Goal: Task Accomplishment & Management: Manage account settings

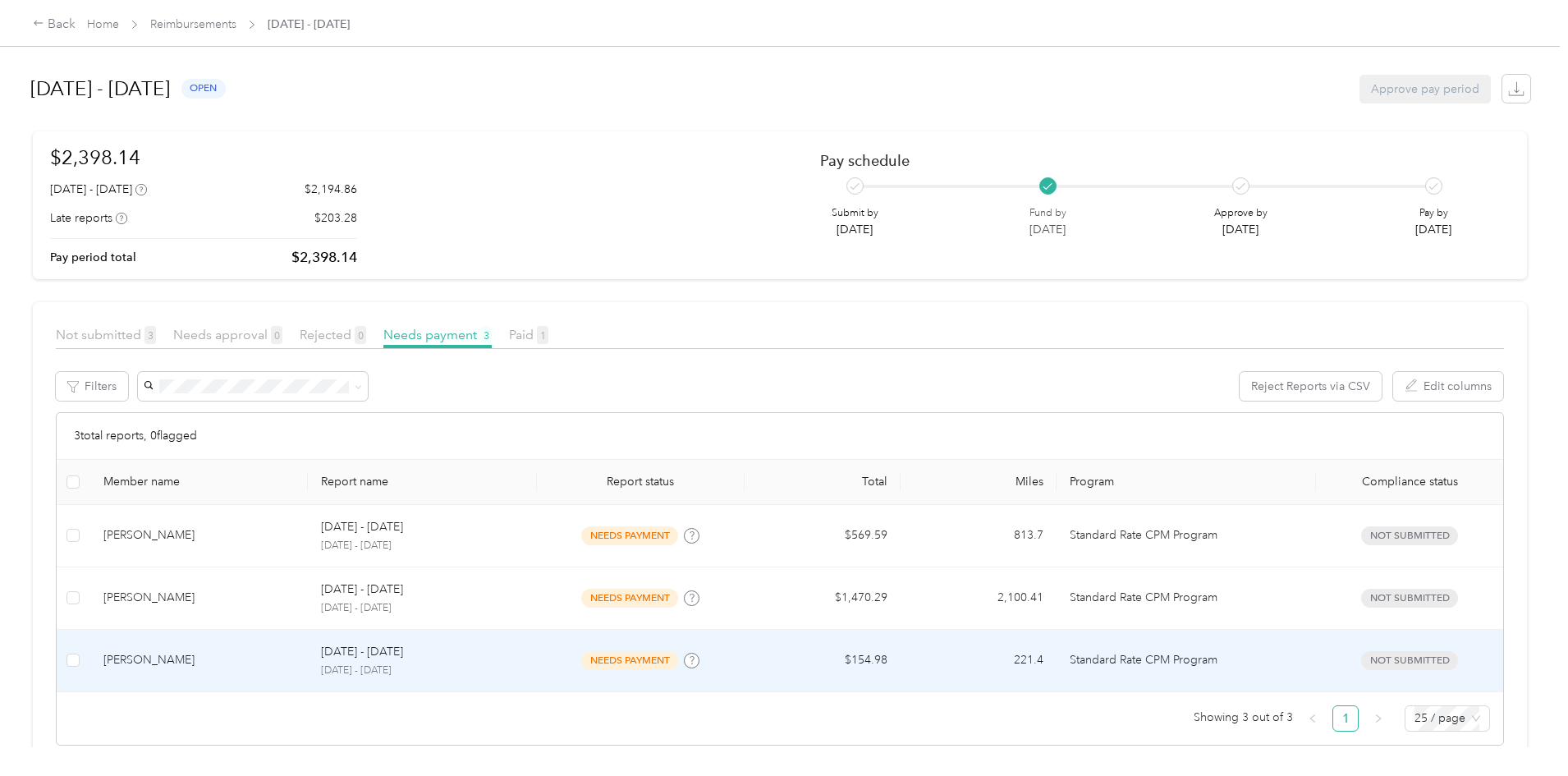
click at [296, 655] on div "[PERSON_NAME]" at bounding box center [199, 661] width 192 height 18
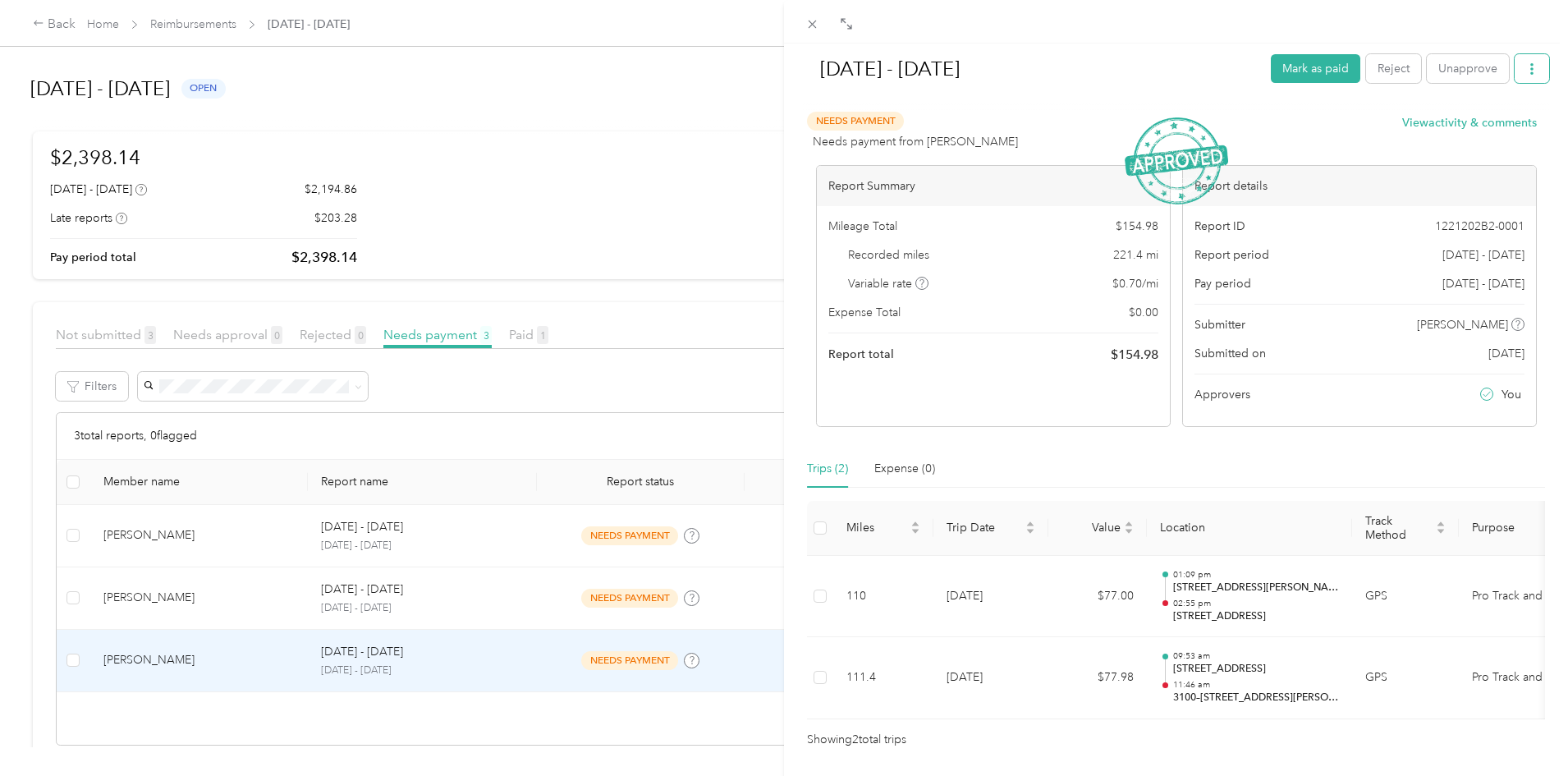
click at [1530, 68] on button "button" at bounding box center [1531, 69] width 35 height 29
click at [1481, 130] on span "Download" at bounding box center [1472, 129] width 55 height 17
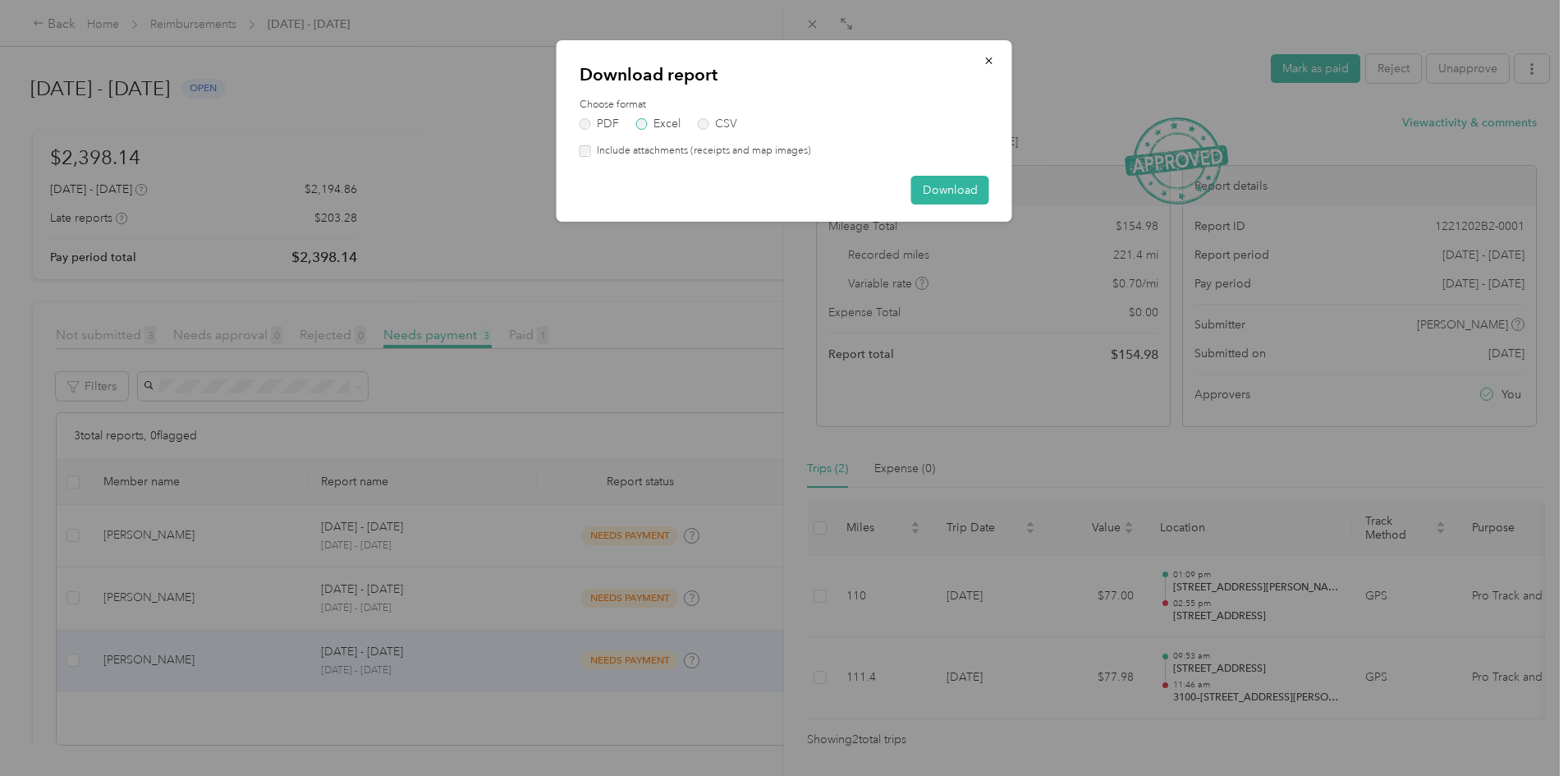
click at [673, 127] on label "Excel" at bounding box center [658, 123] width 45 height 12
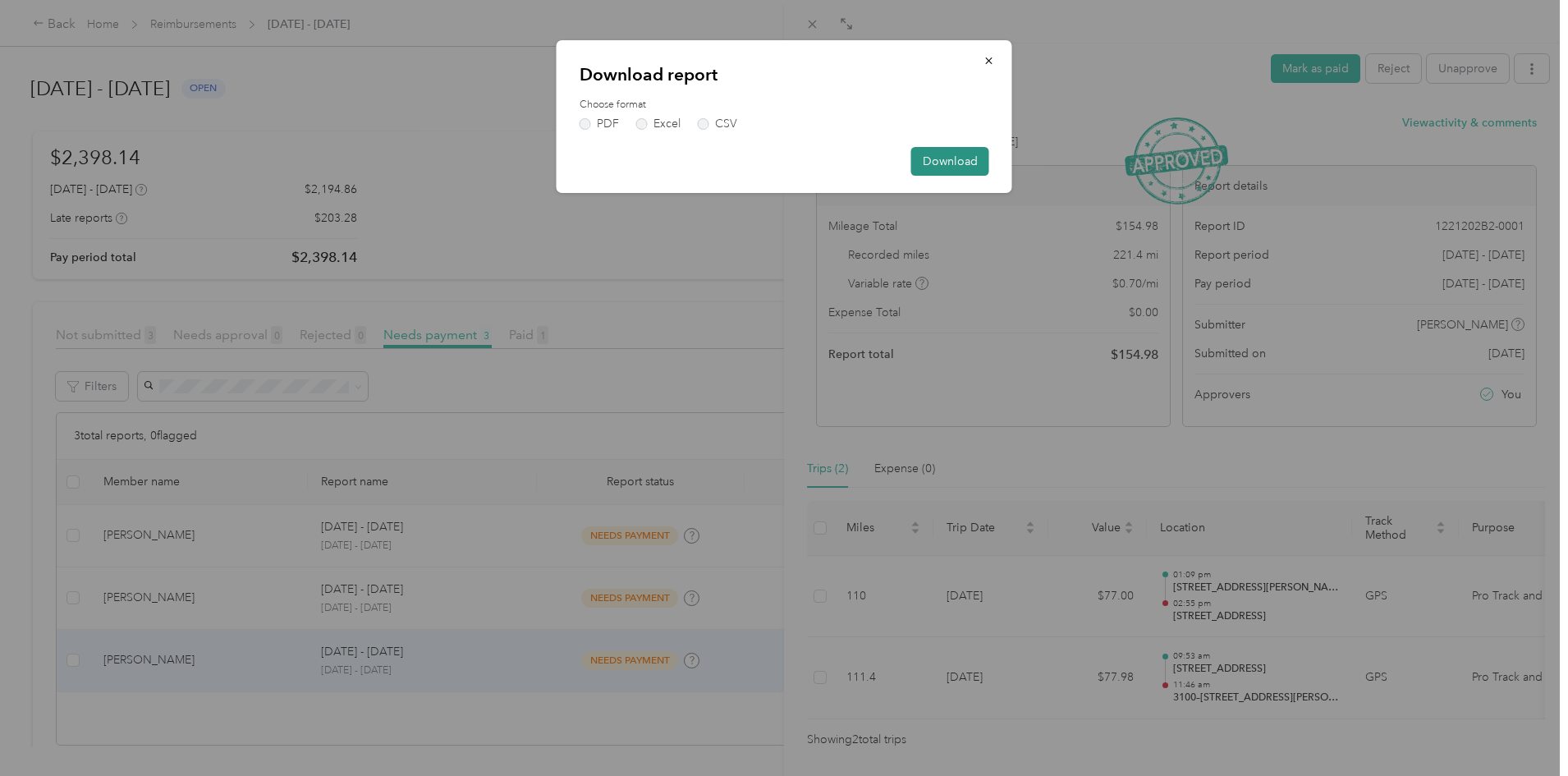
click at [938, 162] on button "Download" at bounding box center [950, 161] width 78 height 29
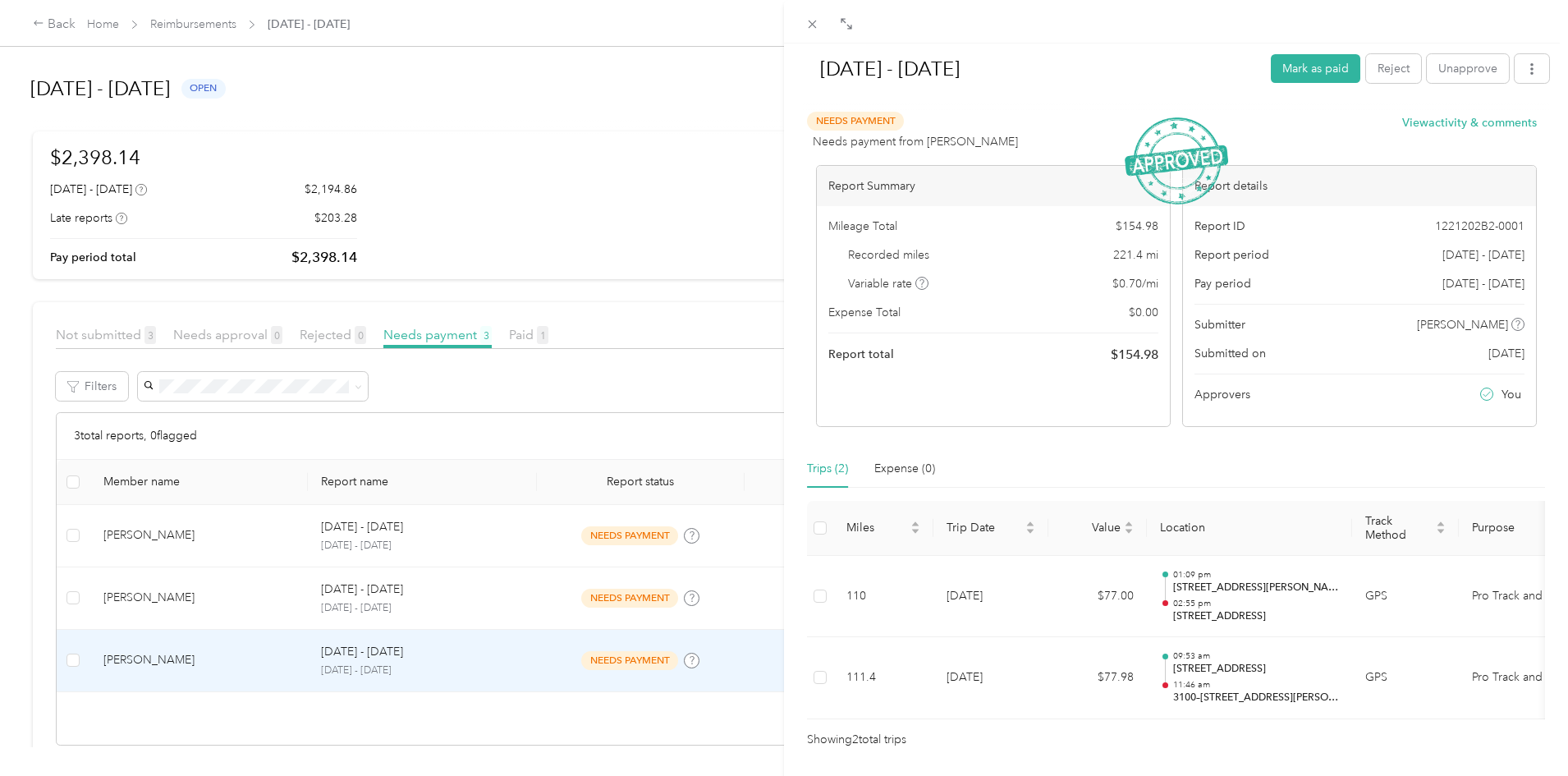
click at [430, 535] on div "[DATE] - [DATE] [PERSON_NAME] as paid Reject Unapprove Needs Payment Needs paym…" at bounding box center [784, 388] width 1568 height 776
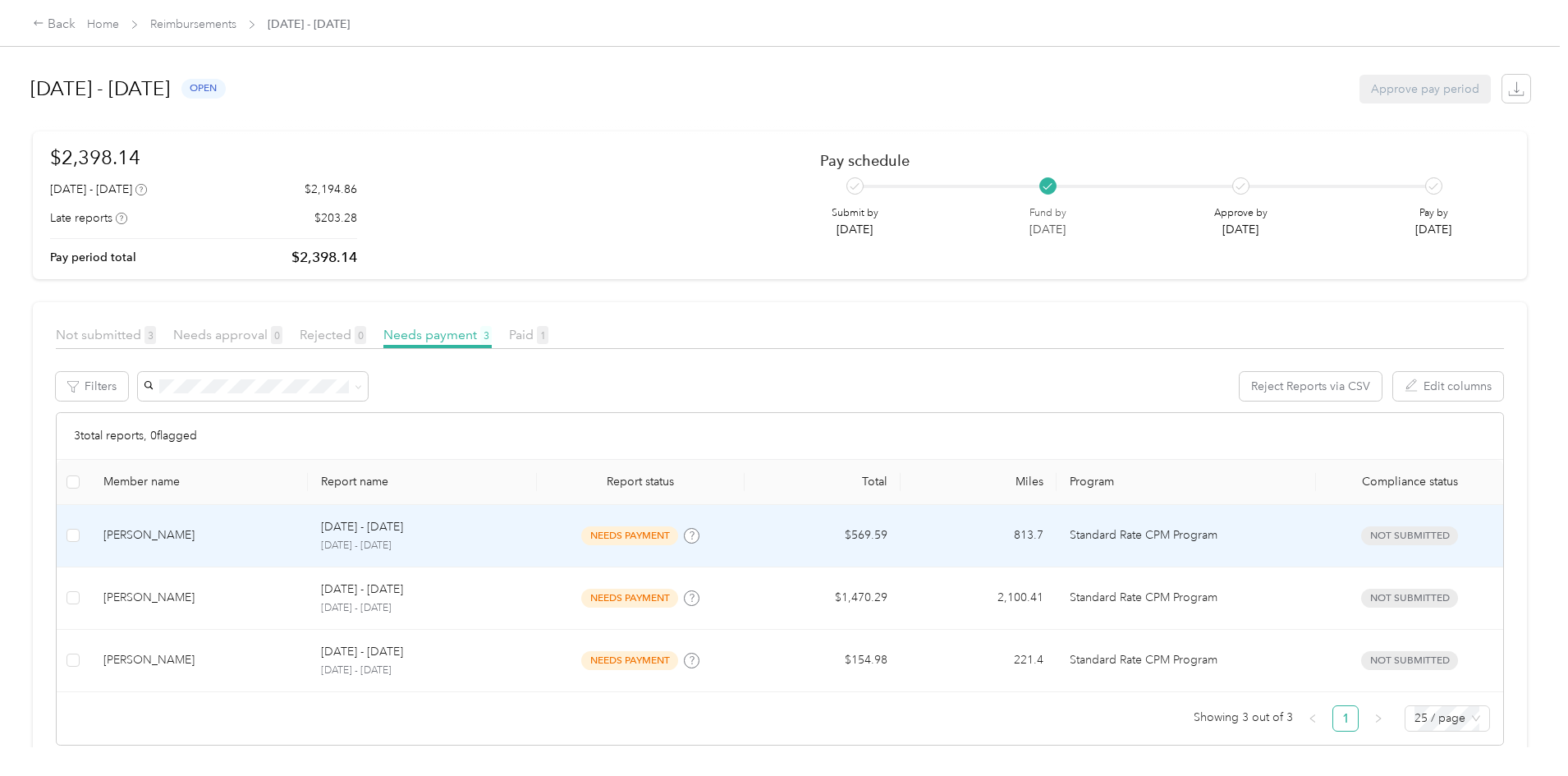
click at [276, 537] on div "[PERSON_NAME]" at bounding box center [199, 536] width 192 height 18
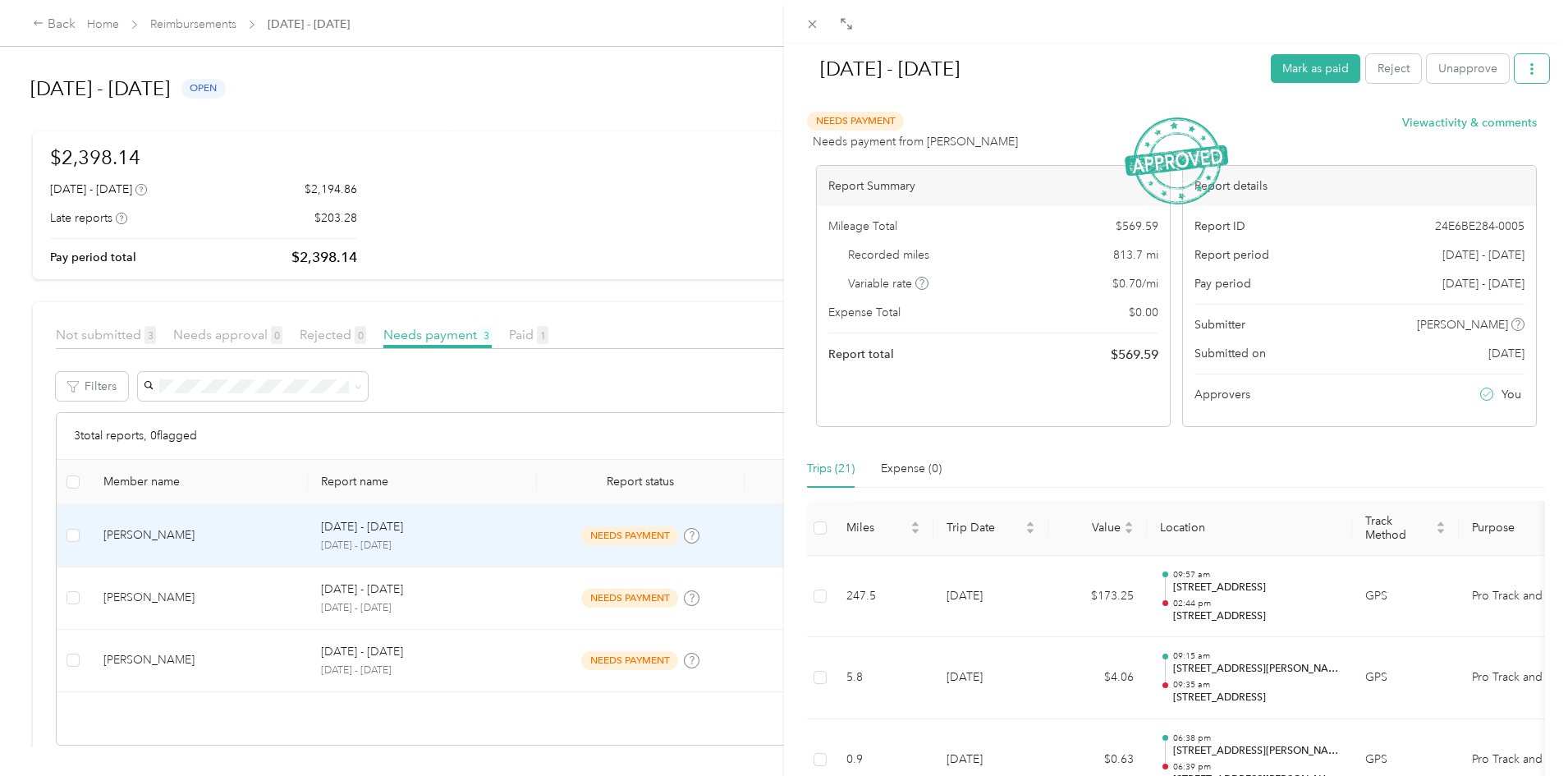
click at [1526, 63] on icon "button" at bounding box center [1531, 69] width 12 height 12
click at [1461, 131] on span "Download" at bounding box center [1472, 129] width 55 height 17
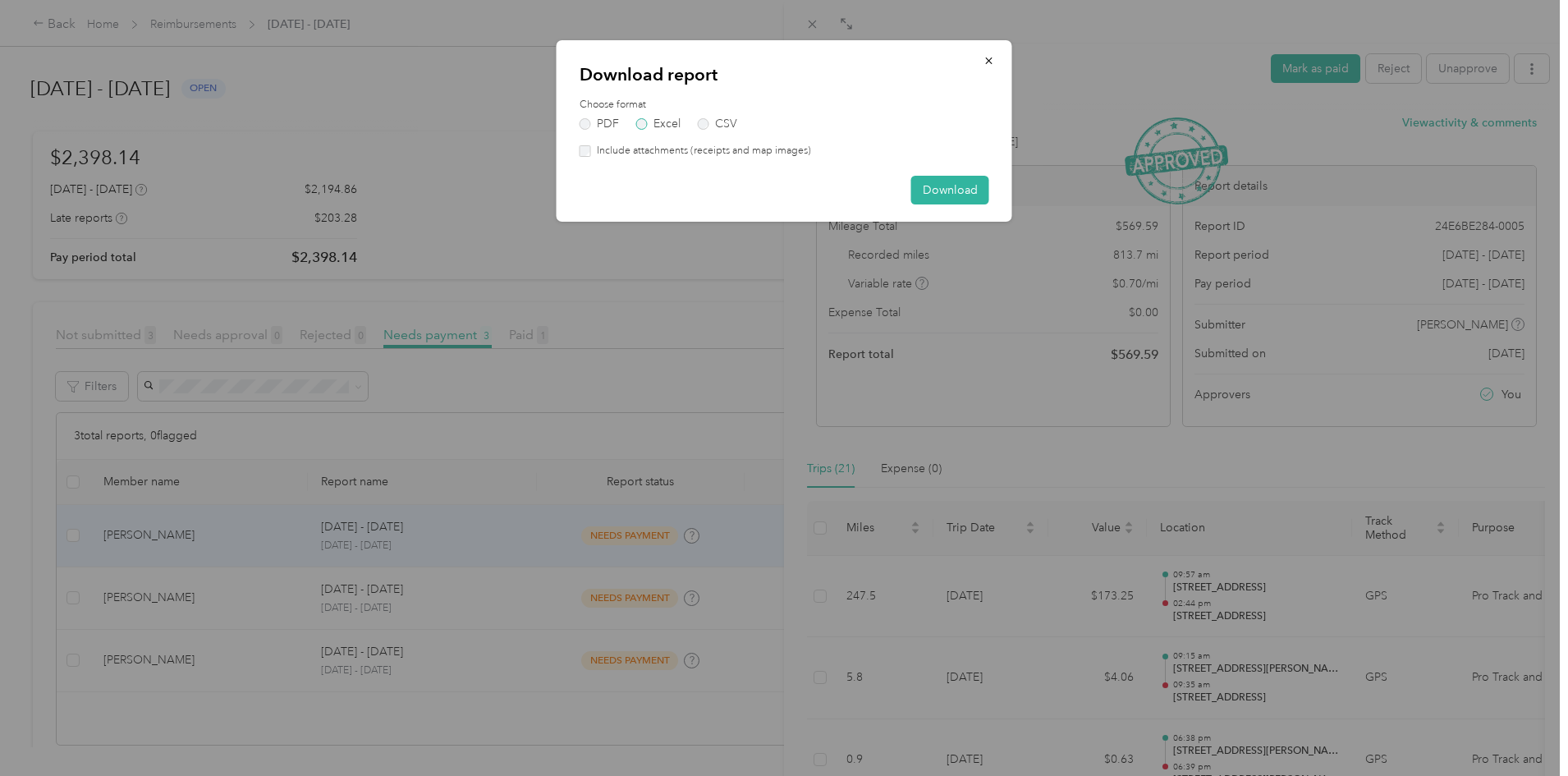
click at [660, 123] on label "Excel" at bounding box center [658, 123] width 45 height 12
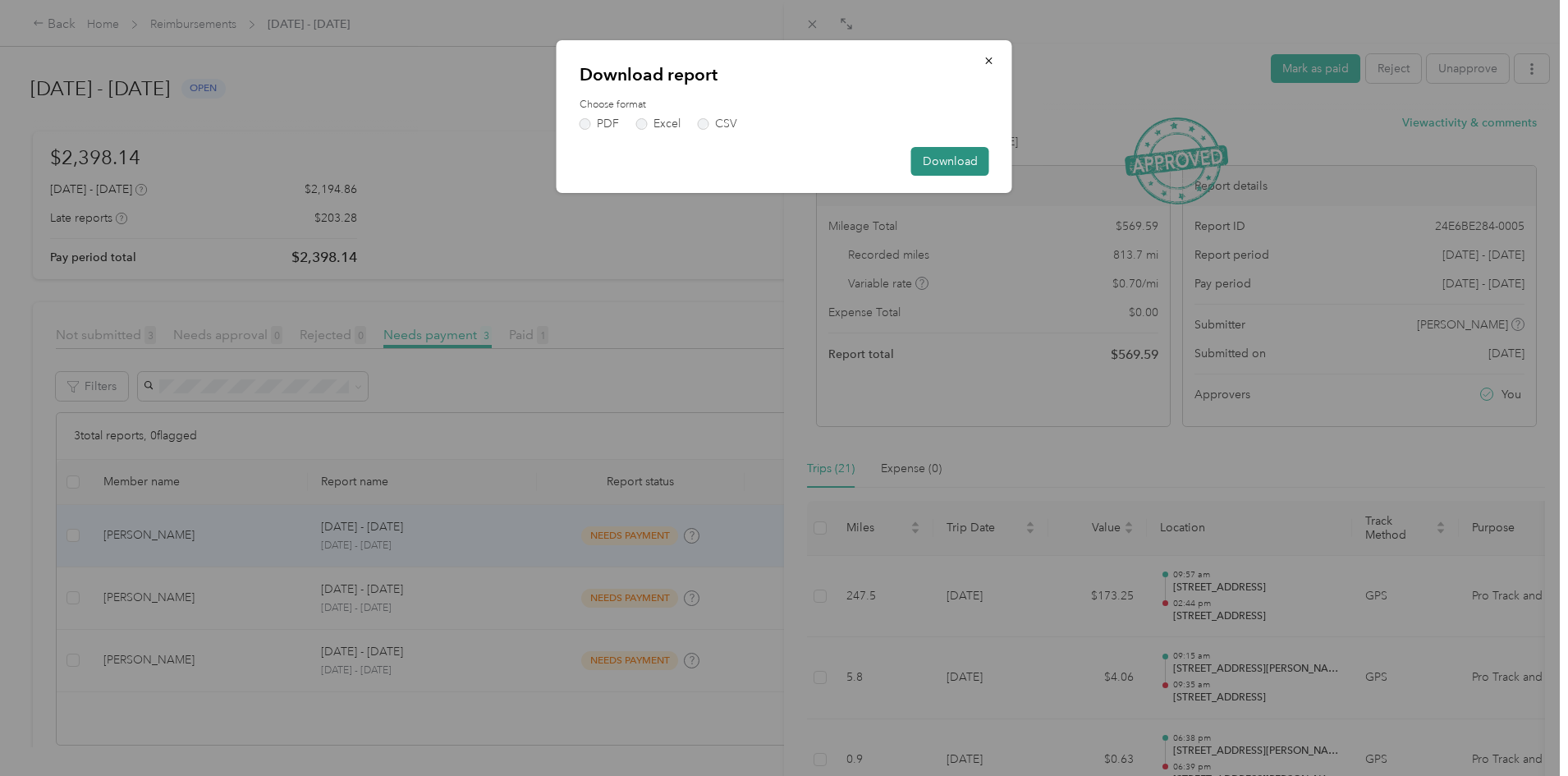
click at [975, 164] on button "Download" at bounding box center [950, 161] width 78 height 29
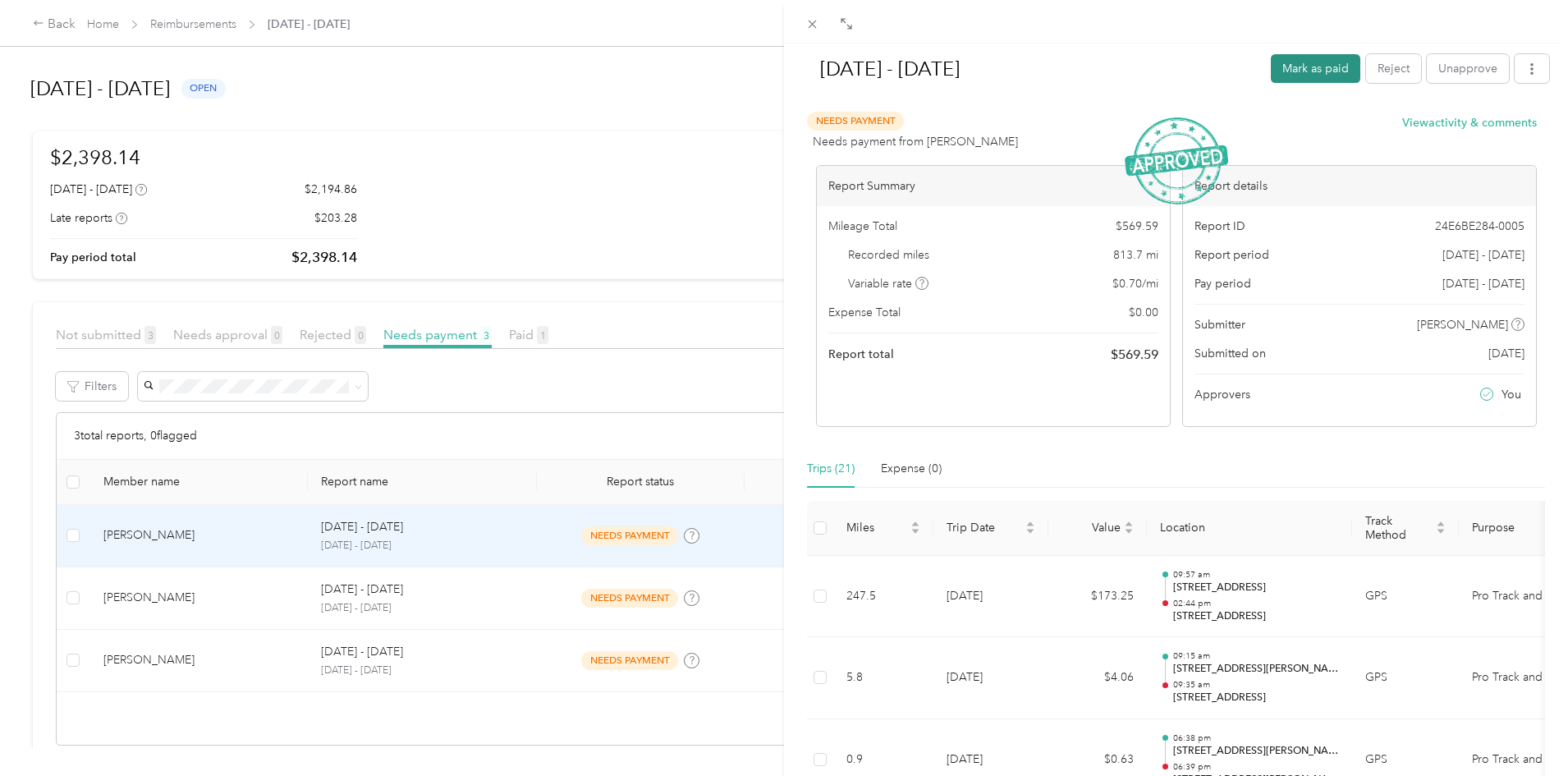
click at [1311, 64] on button "Mark as paid" at bounding box center [1315, 69] width 89 height 29
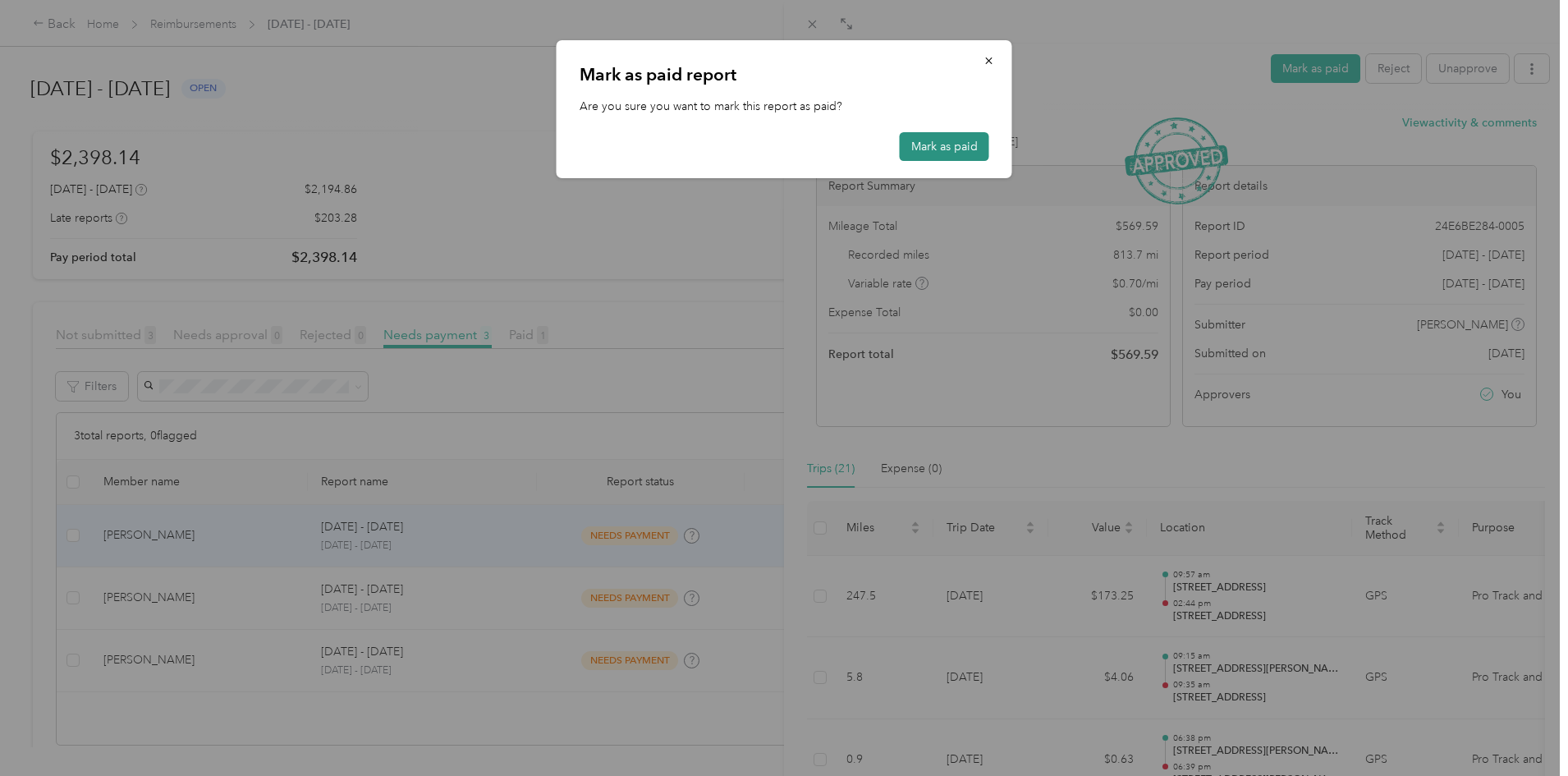
click at [934, 147] on button "Mark as paid" at bounding box center [944, 147] width 89 height 29
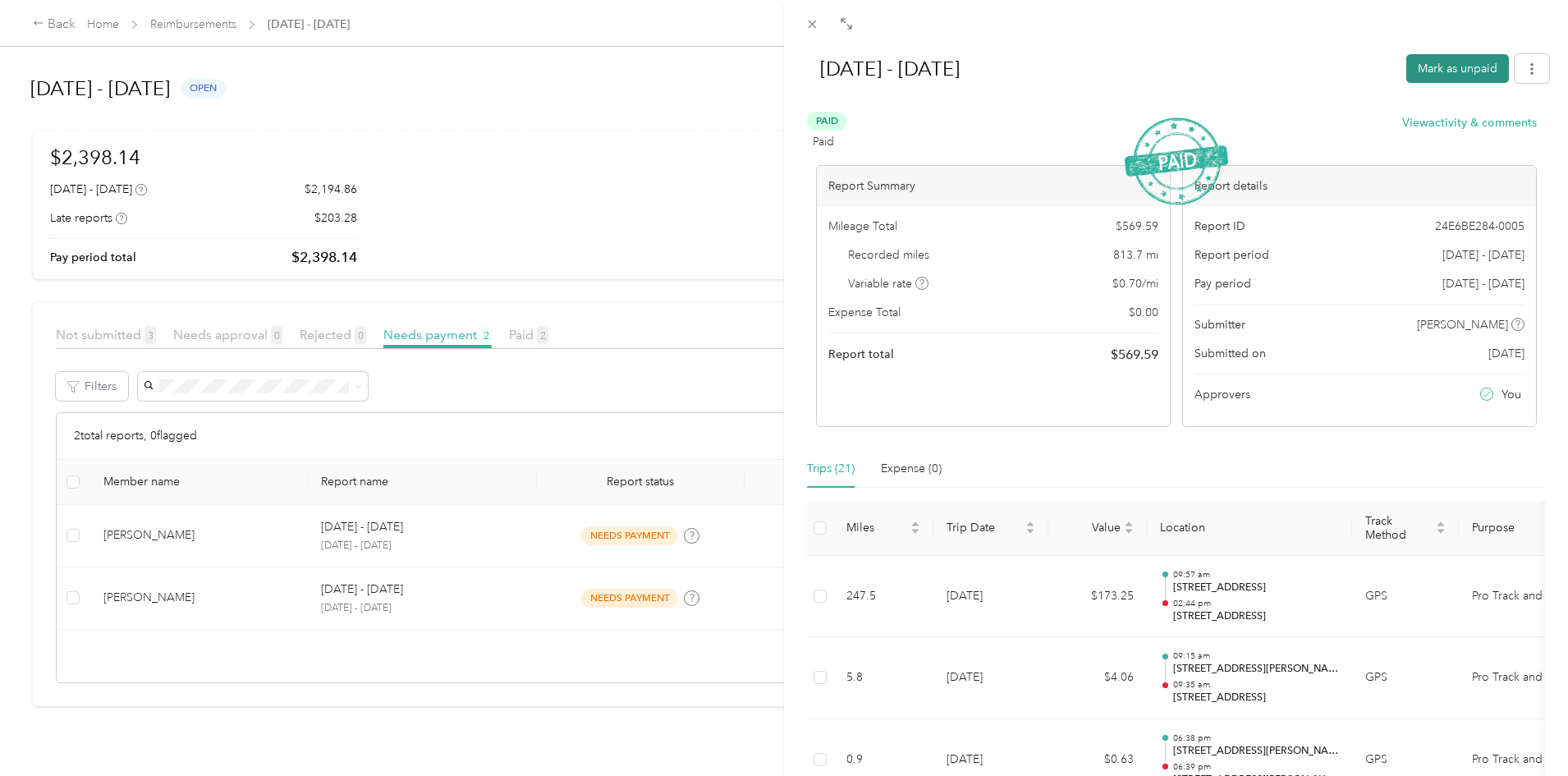
click at [1432, 72] on button "Mark as unpaid" at bounding box center [1457, 69] width 103 height 29
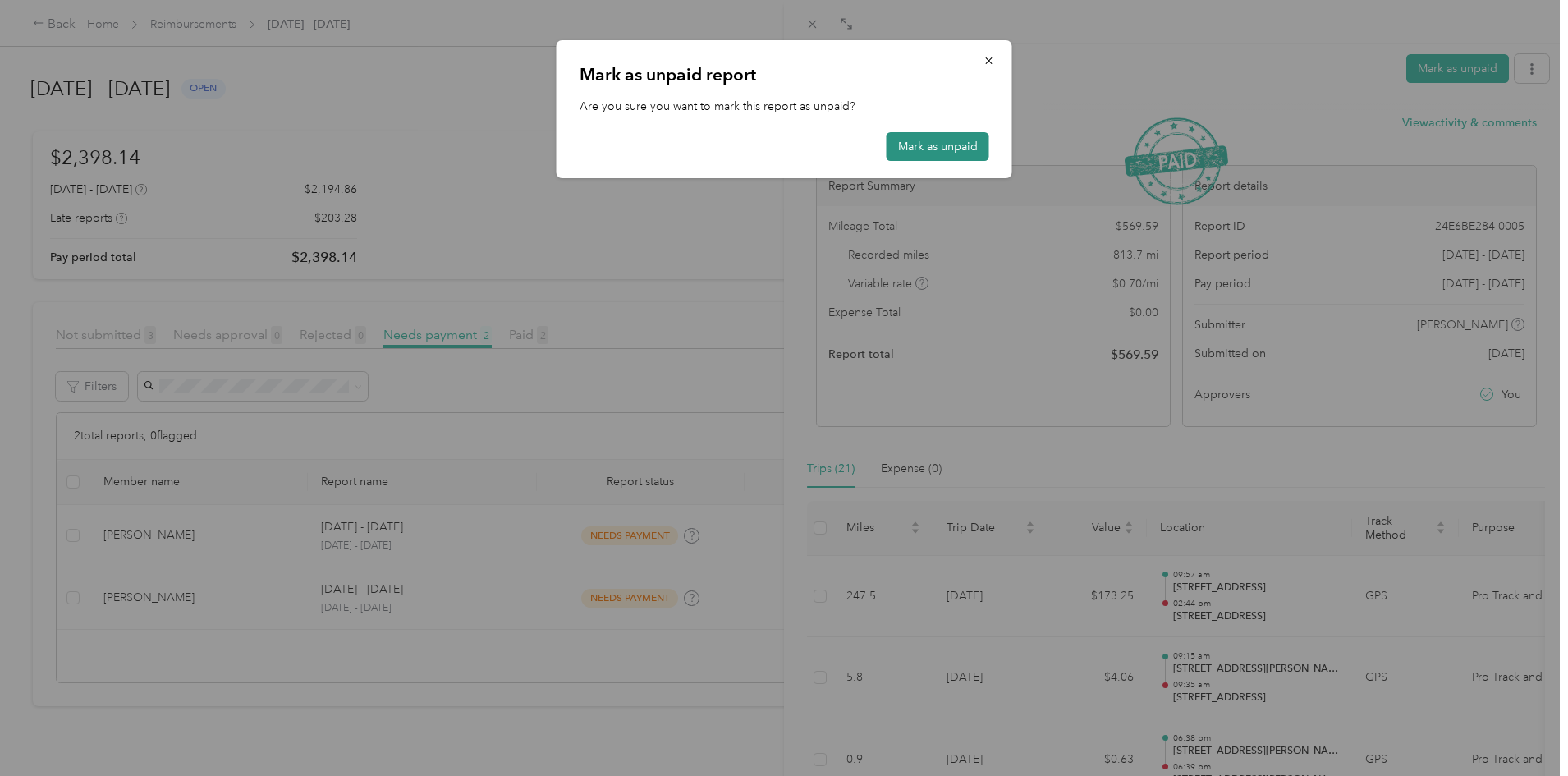
click at [952, 148] on button "Mark as unpaid" at bounding box center [937, 147] width 103 height 29
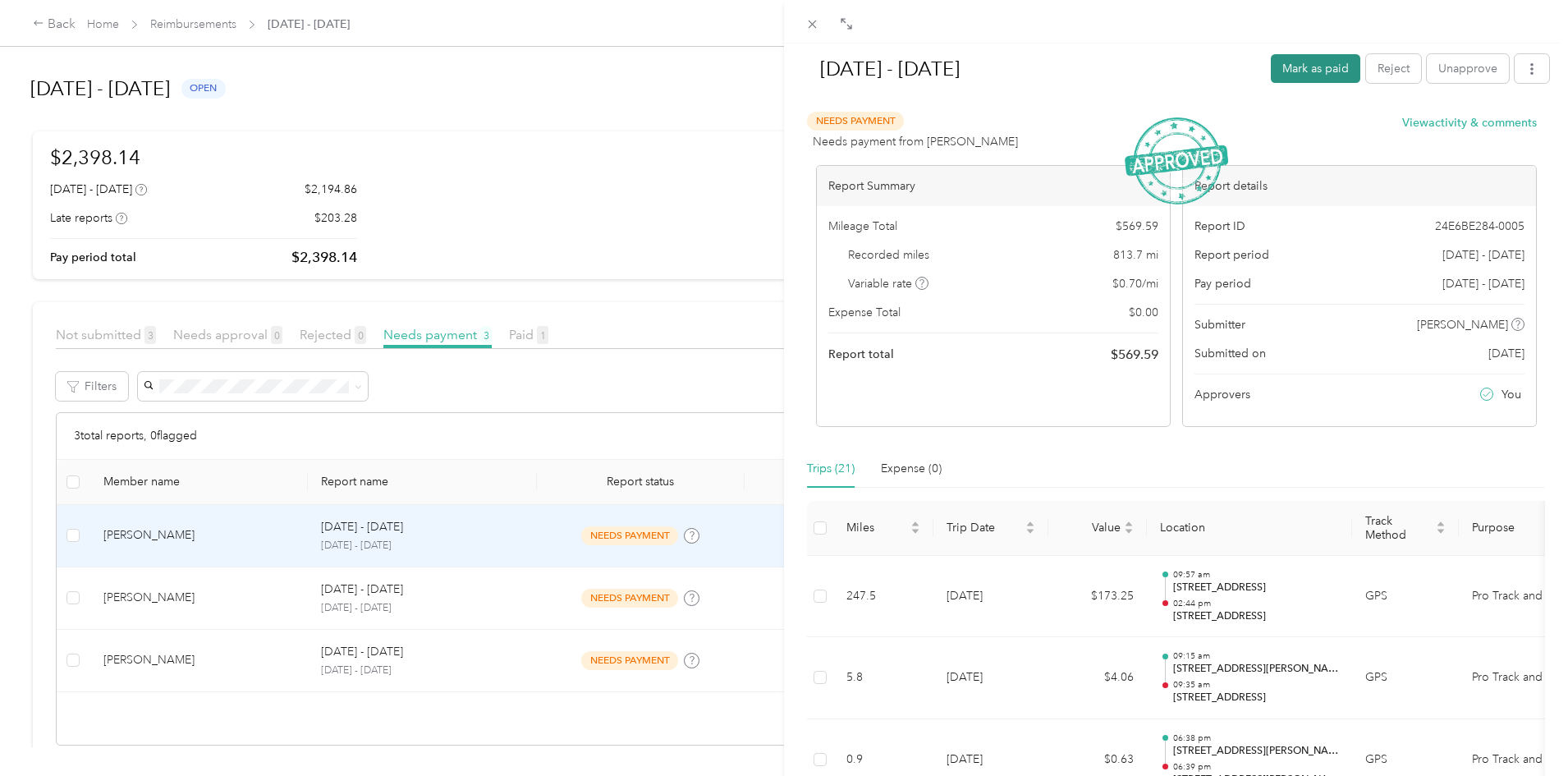
click at [1309, 71] on button "Mark as paid" at bounding box center [1315, 69] width 89 height 29
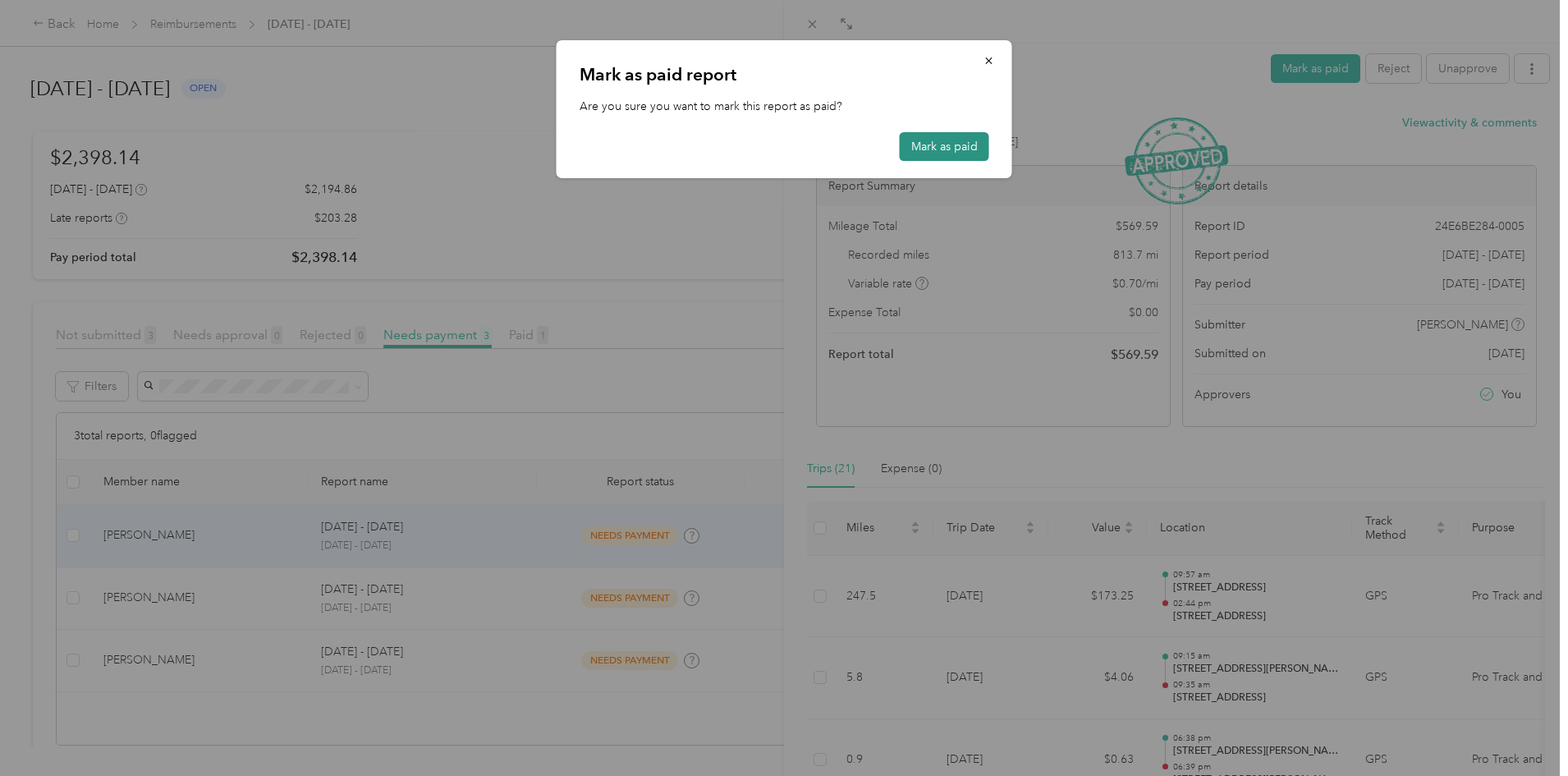
click at [950, 158] on button "Mark as paid" at bounding box center [944, 147] width 89 height 29
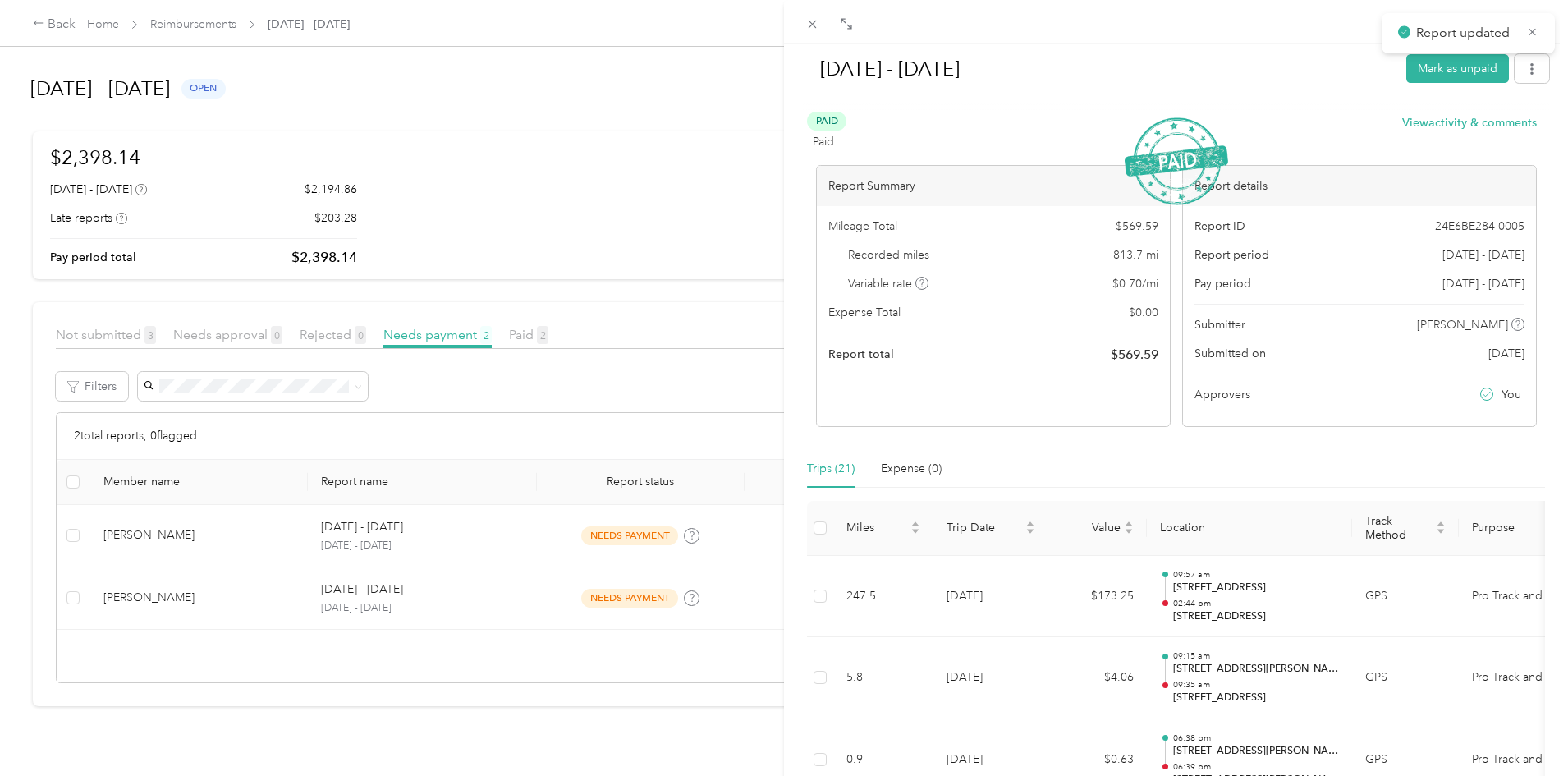
click at [298, 542] on div "[DATE] - [DATE] Mark as unpaid Paid Paid View activity & comments Report Summar…" at bounding box center [784, 388] width 1568 height 776
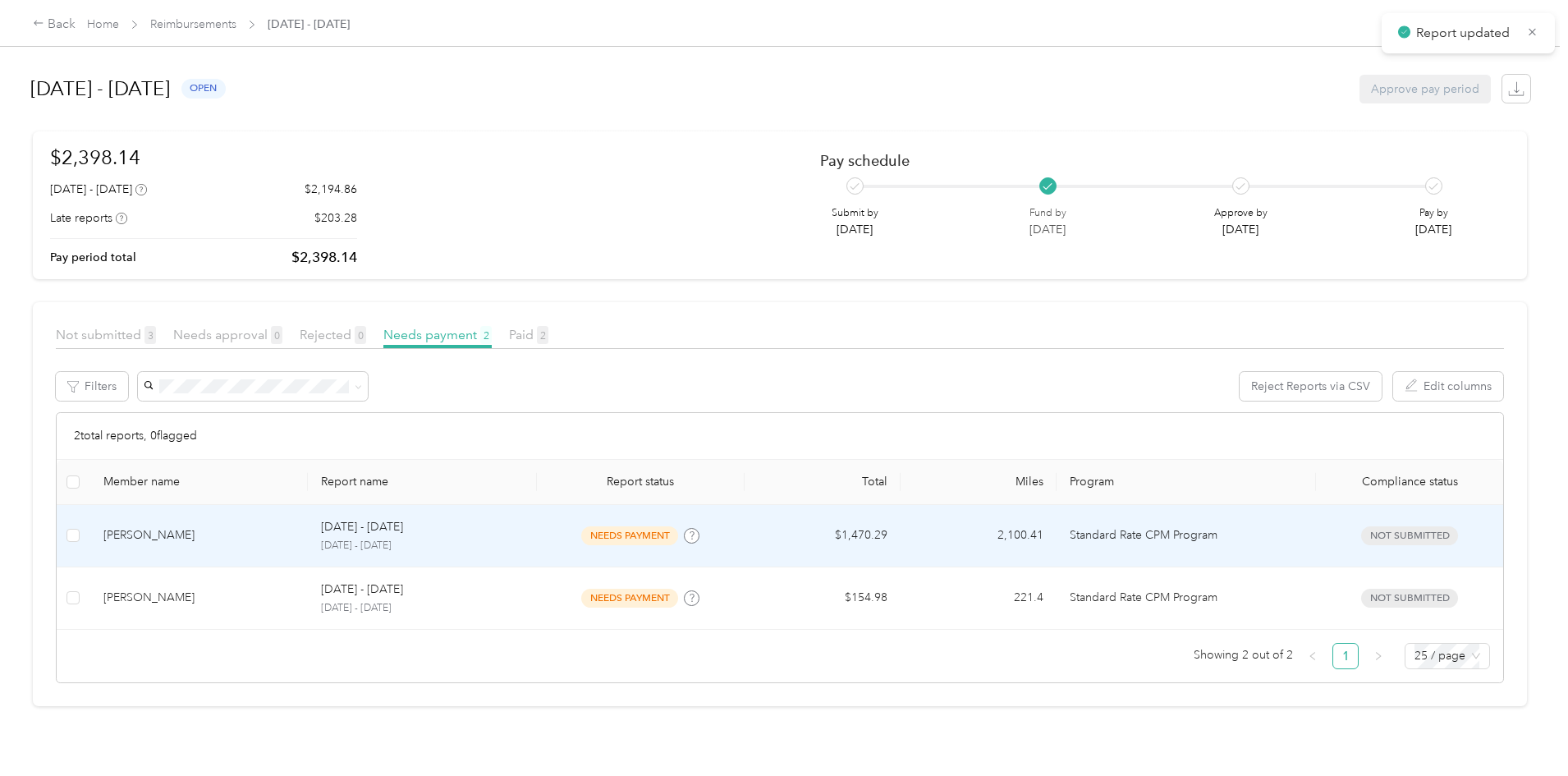
click at [296, 544] on div "[PERSON_NAME]" at bounding box center [199, 536] width 192 height 18
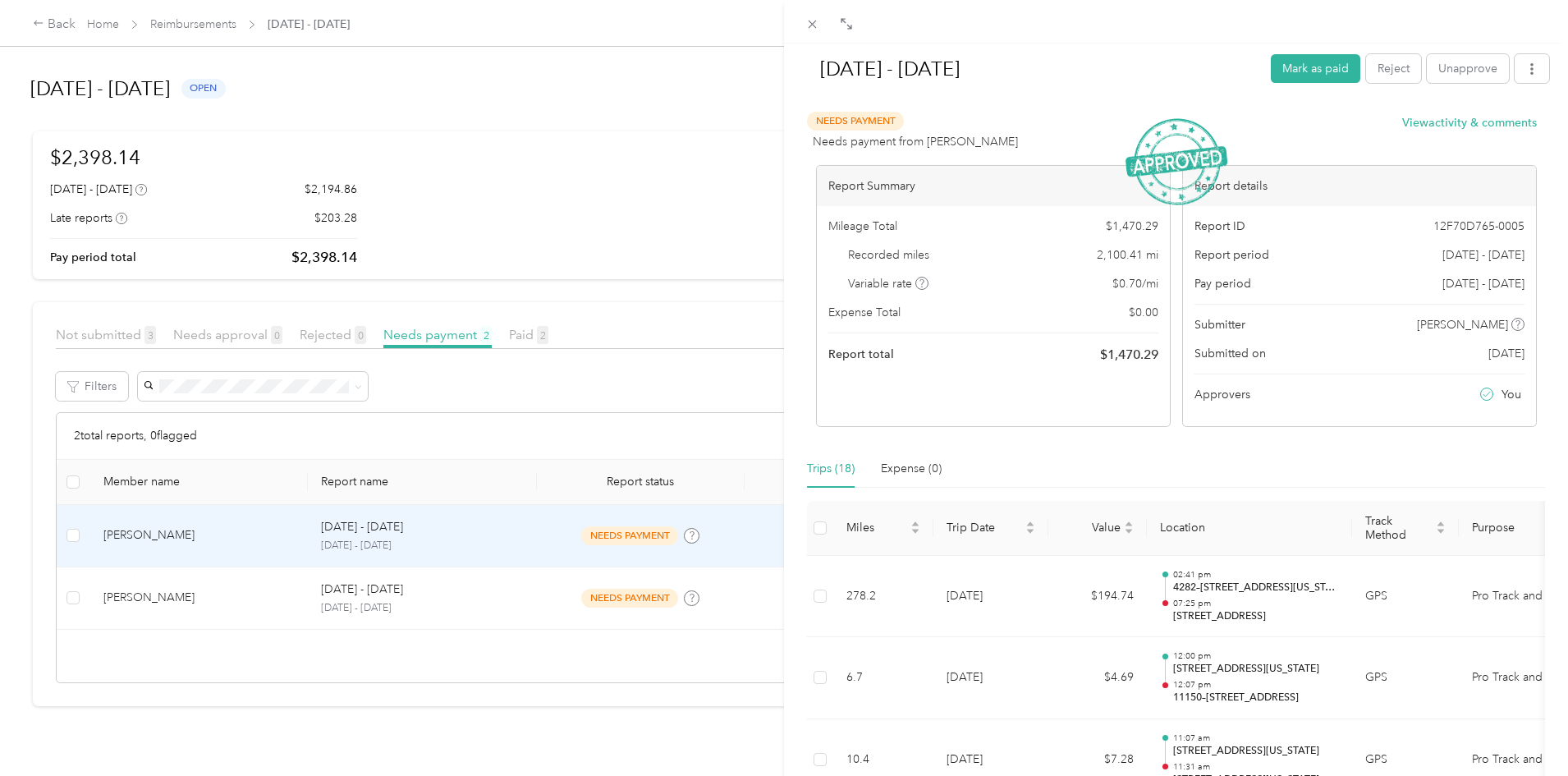
click at [279, 602] on div "[DATE] - [DATE] Mark as paid Reject Unapprove Needs Payment Needs payment from …" at bounding box center [784, 388] width 1568 height 776
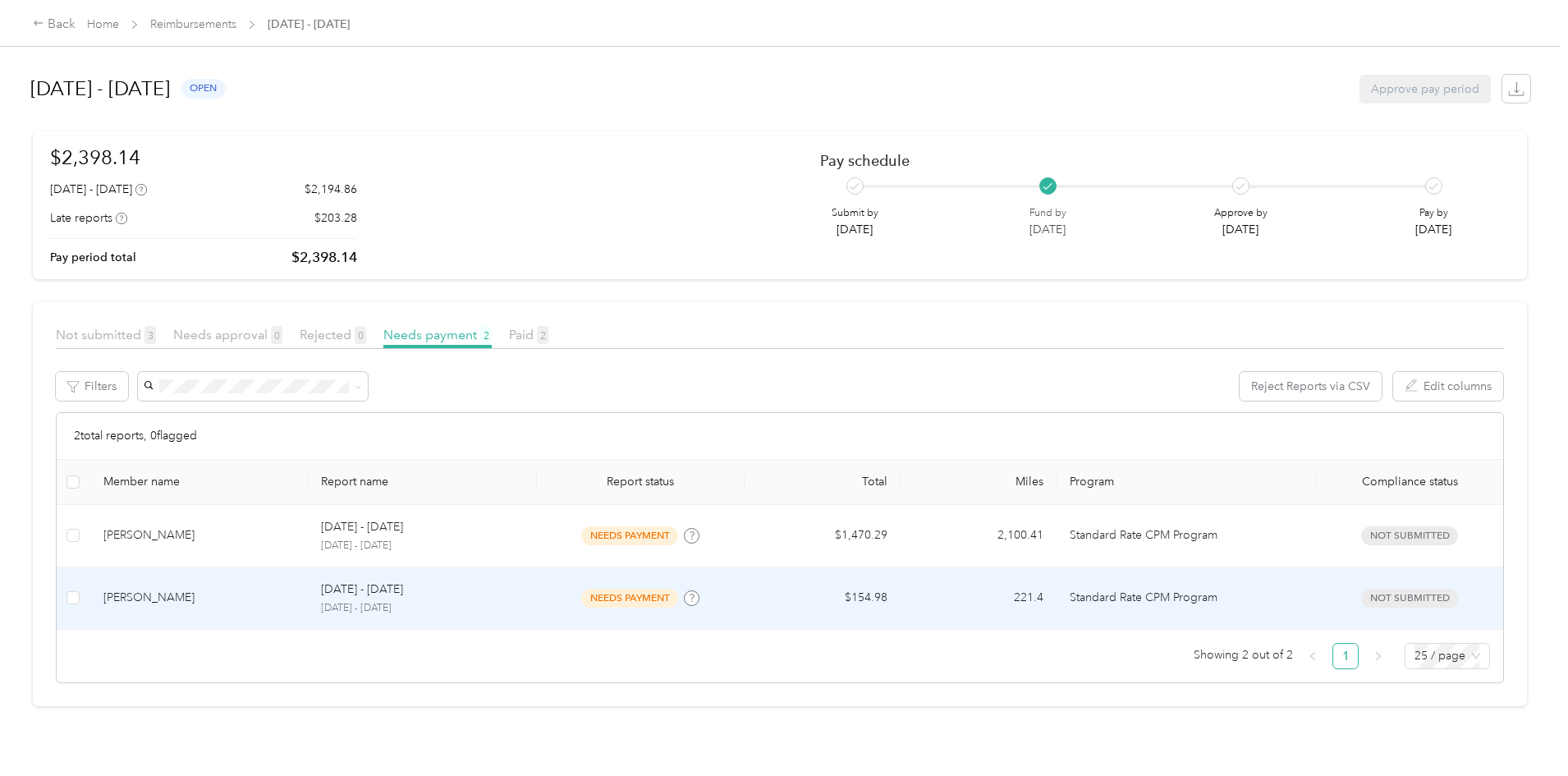
click at [632, 600] on span "needs payment" at bounding box center [630, 598] width 96 height 19
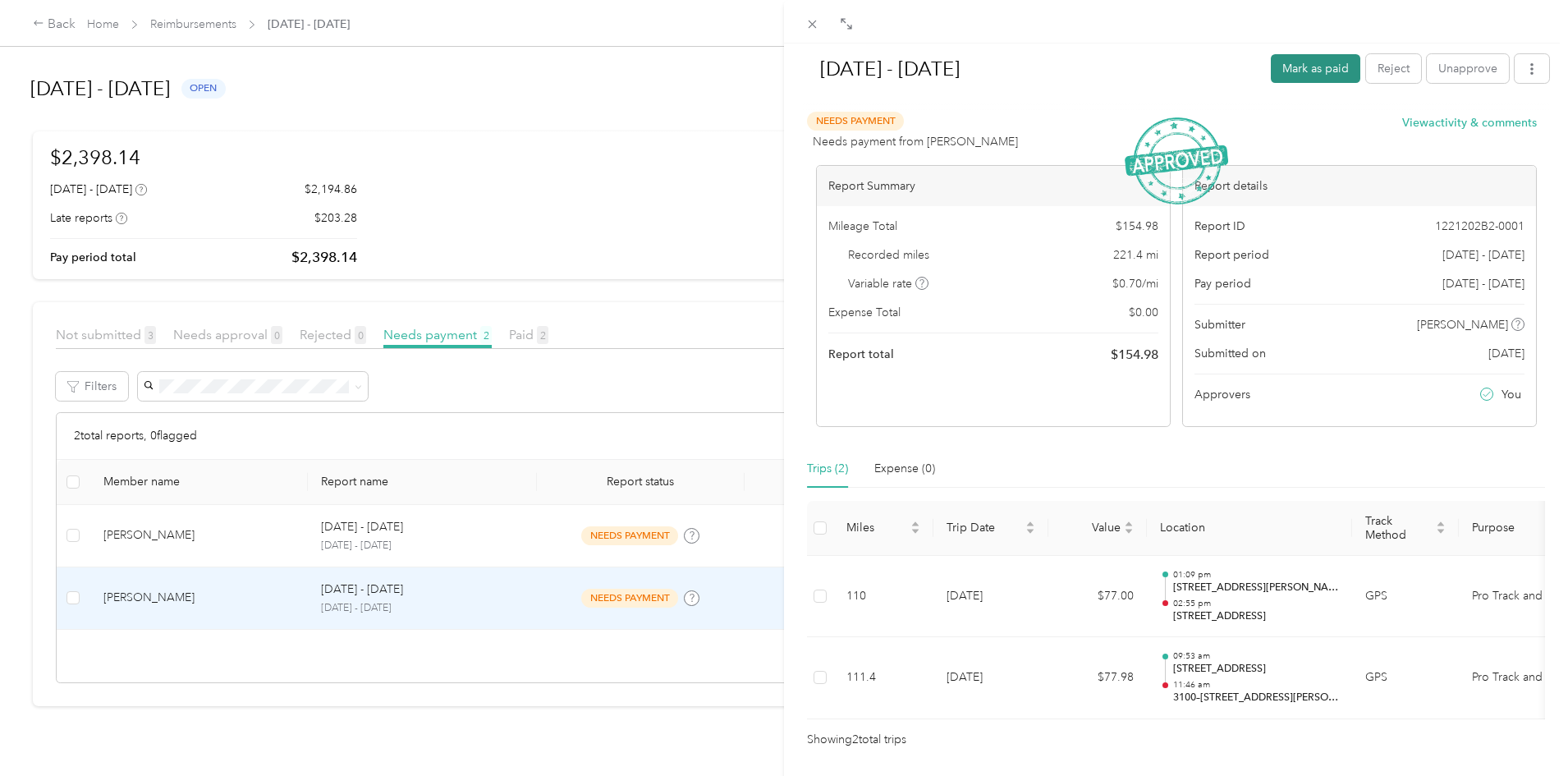
click at [1300, 69] on button "Mark as paid" at bounding box center [1315, 69] width 89 height 29
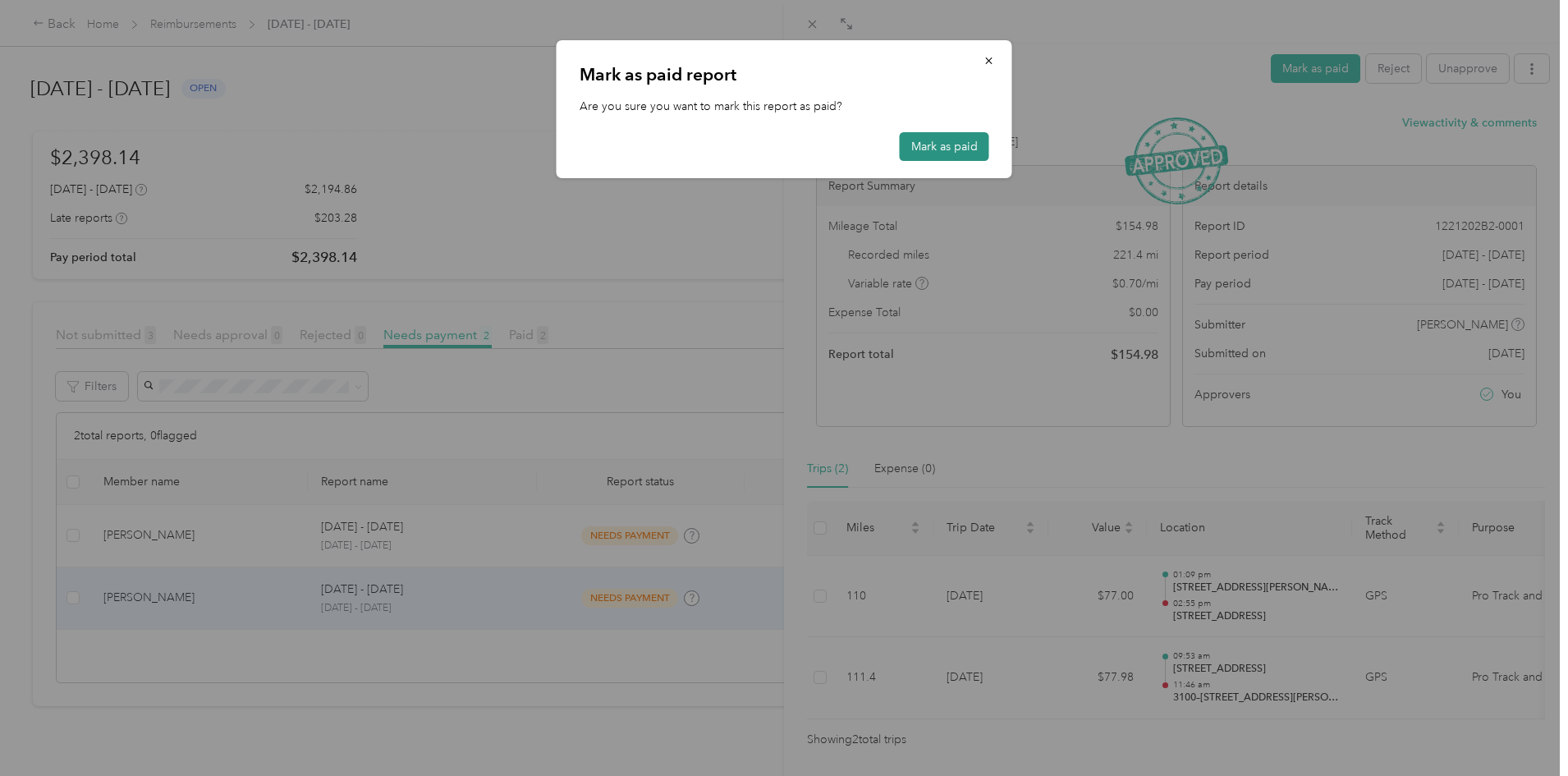
click at [964, 140] on button "Mark as paid" at bounding box center [944, 147] width 89 height 29
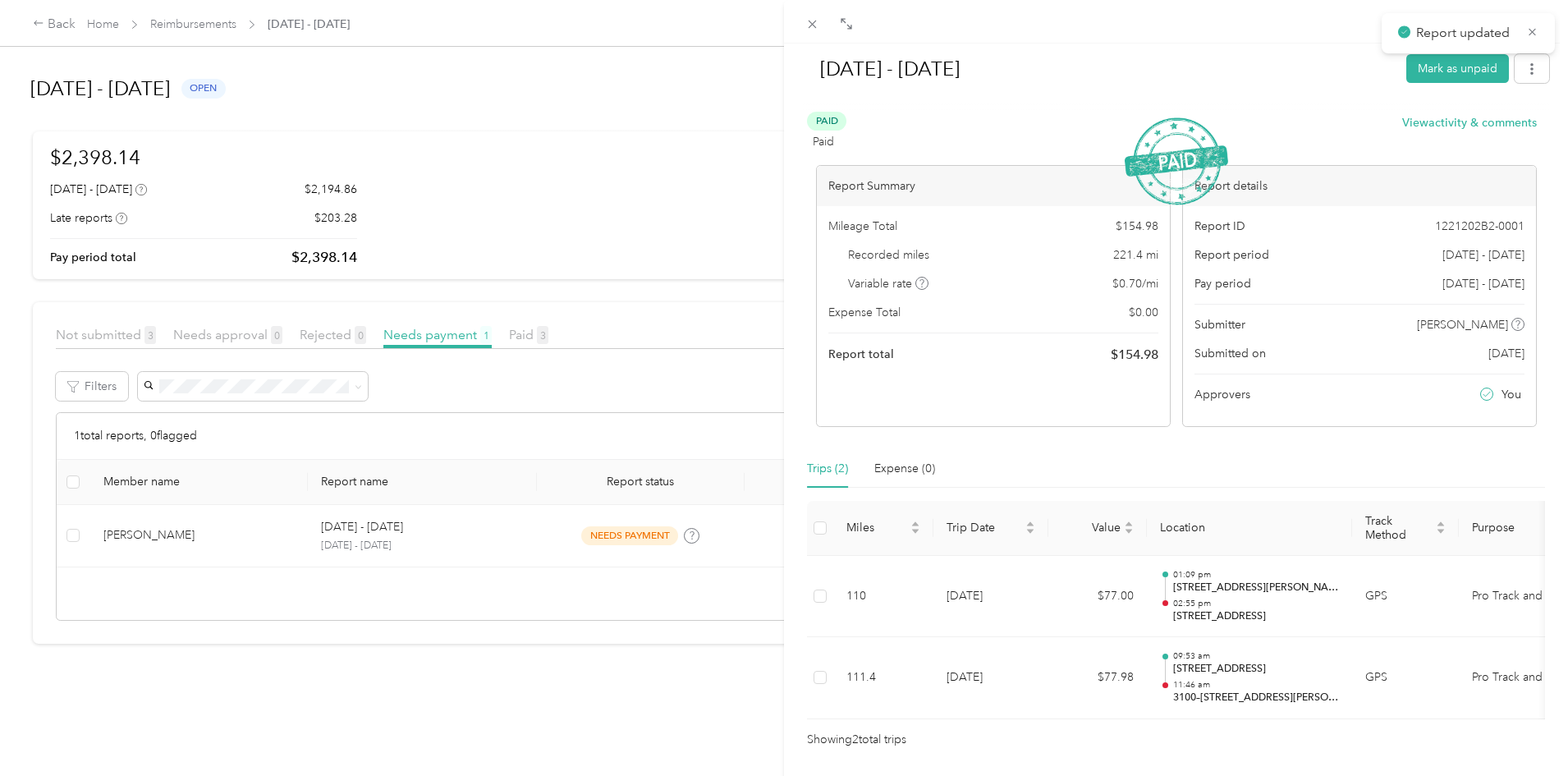
drag, startPoint x: 294, startPoint y: 542, endPoint x: 349, endPoint y: 538, distance: 55.1
click at [295, 541] on div "[DATE] - [DATE] Mark as unpaid Paid Paid View activity & comments Report Summar…" at bounding box center [784, 388] width 1568 height 776
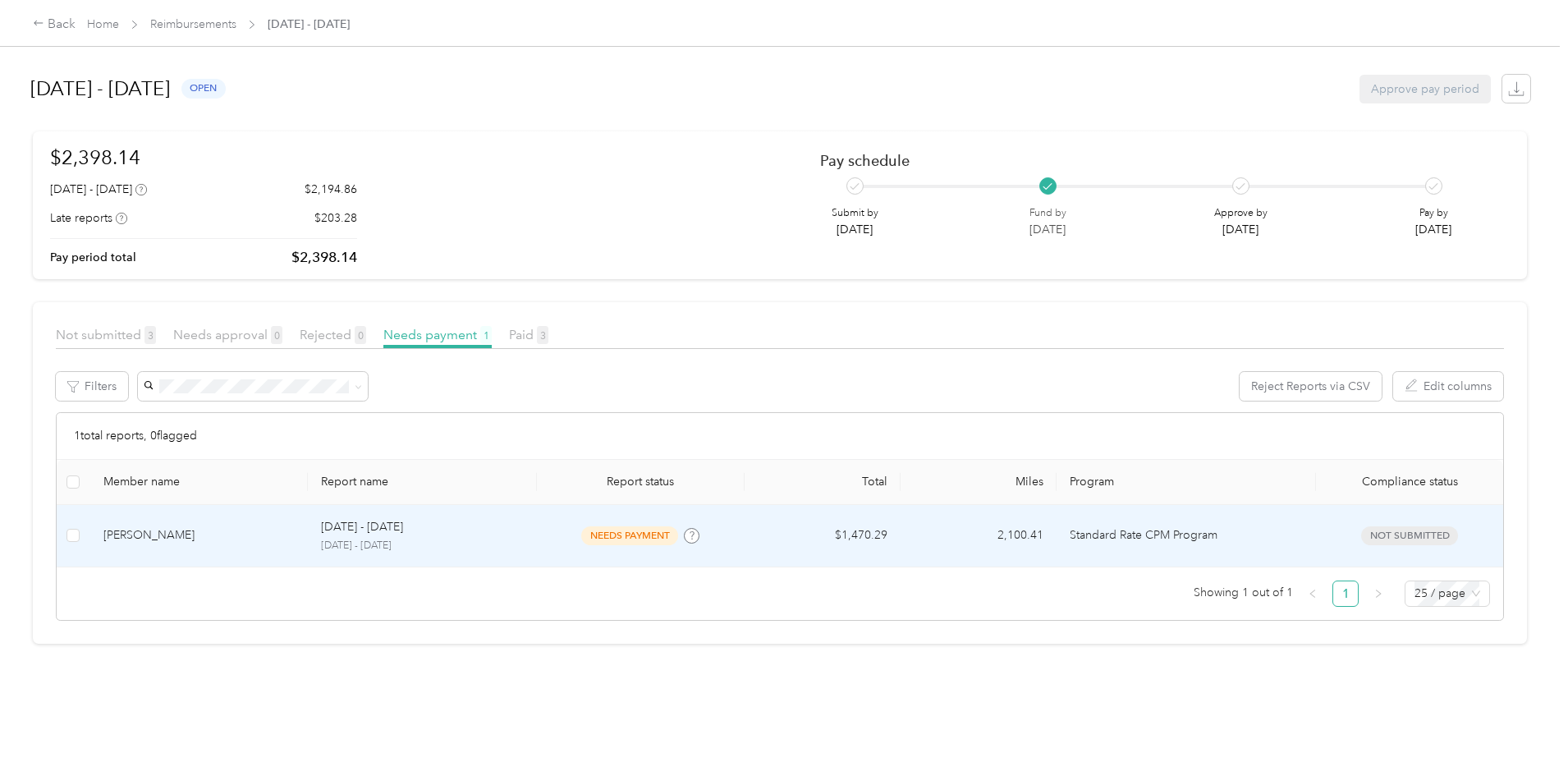
click at [296, 537] on div "[PERSON_NAME]" at bounding box center [199, 536] width 192 height 18
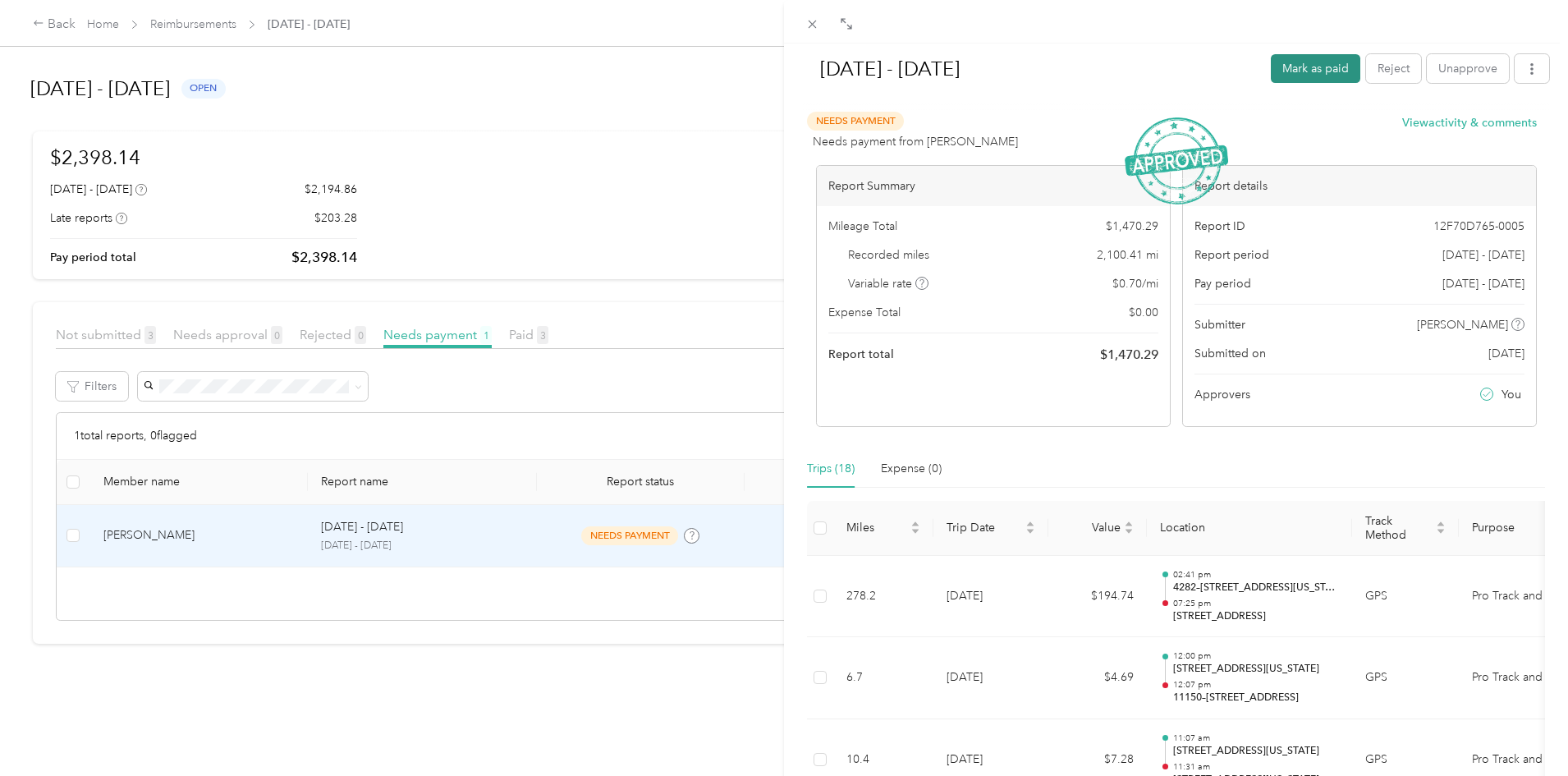
click at [1311, 69] on button "Mark as paid" at bounding box center [1315, 69] width 89 height 29
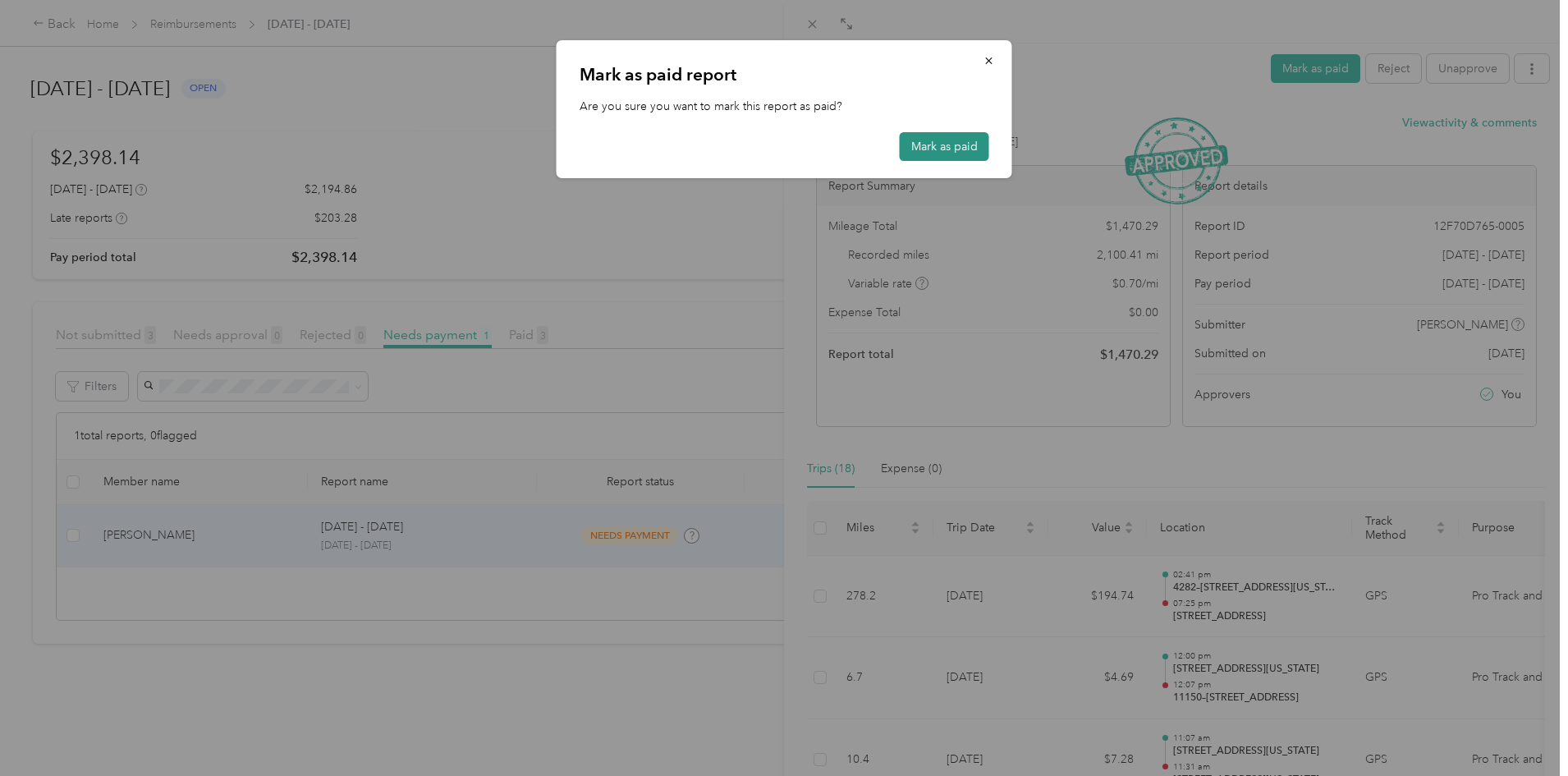
click at [932, 148] on button "Mark as paid" at bounding box center [944, 147] width 89 height 29
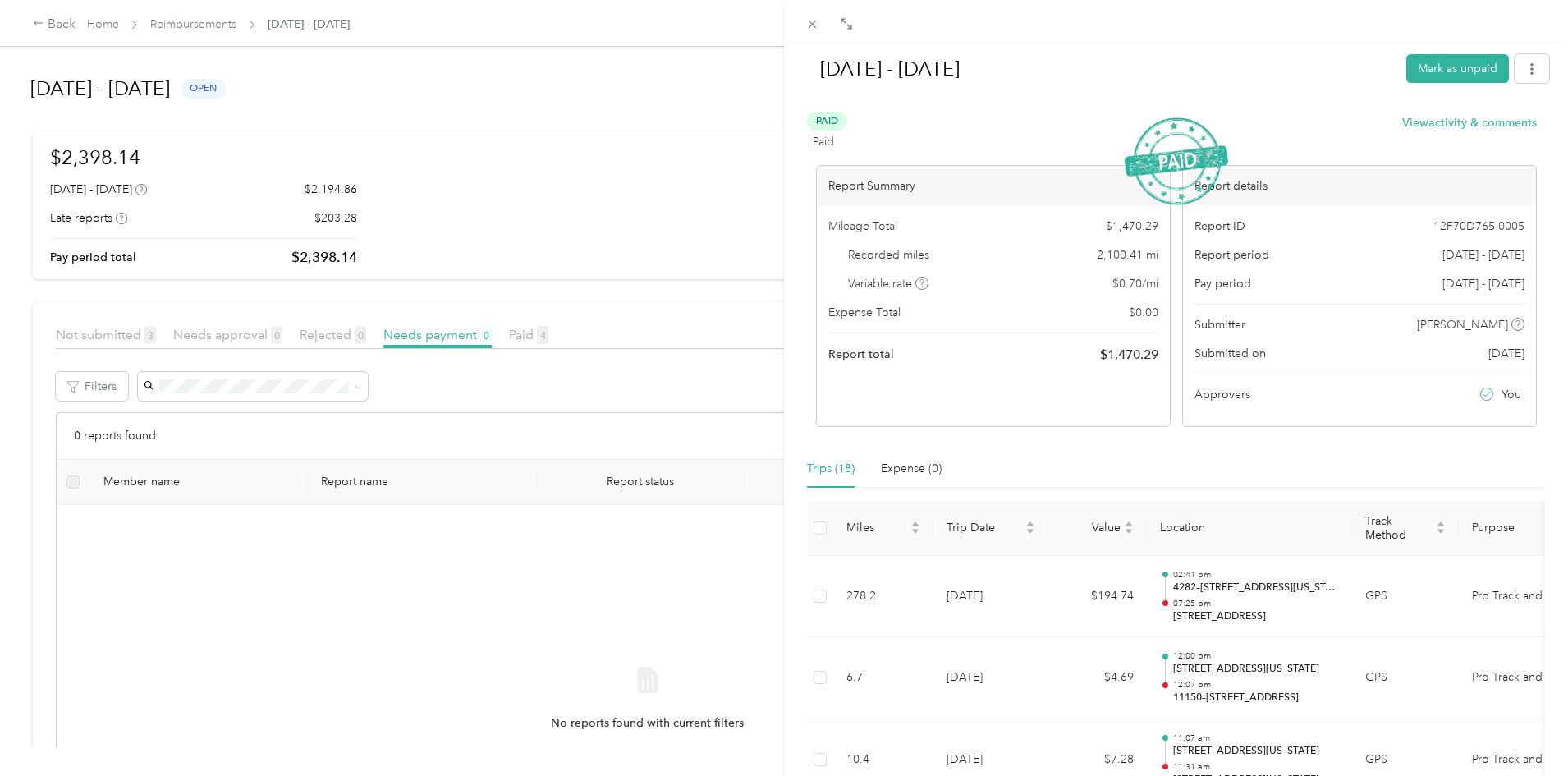
click at [647, 338] on div "[DATE] - [DATE] Mark as unpaid Paid Paid View activity & comments Report Summar…" at bounding box center [784, 388] width 1568 height 776
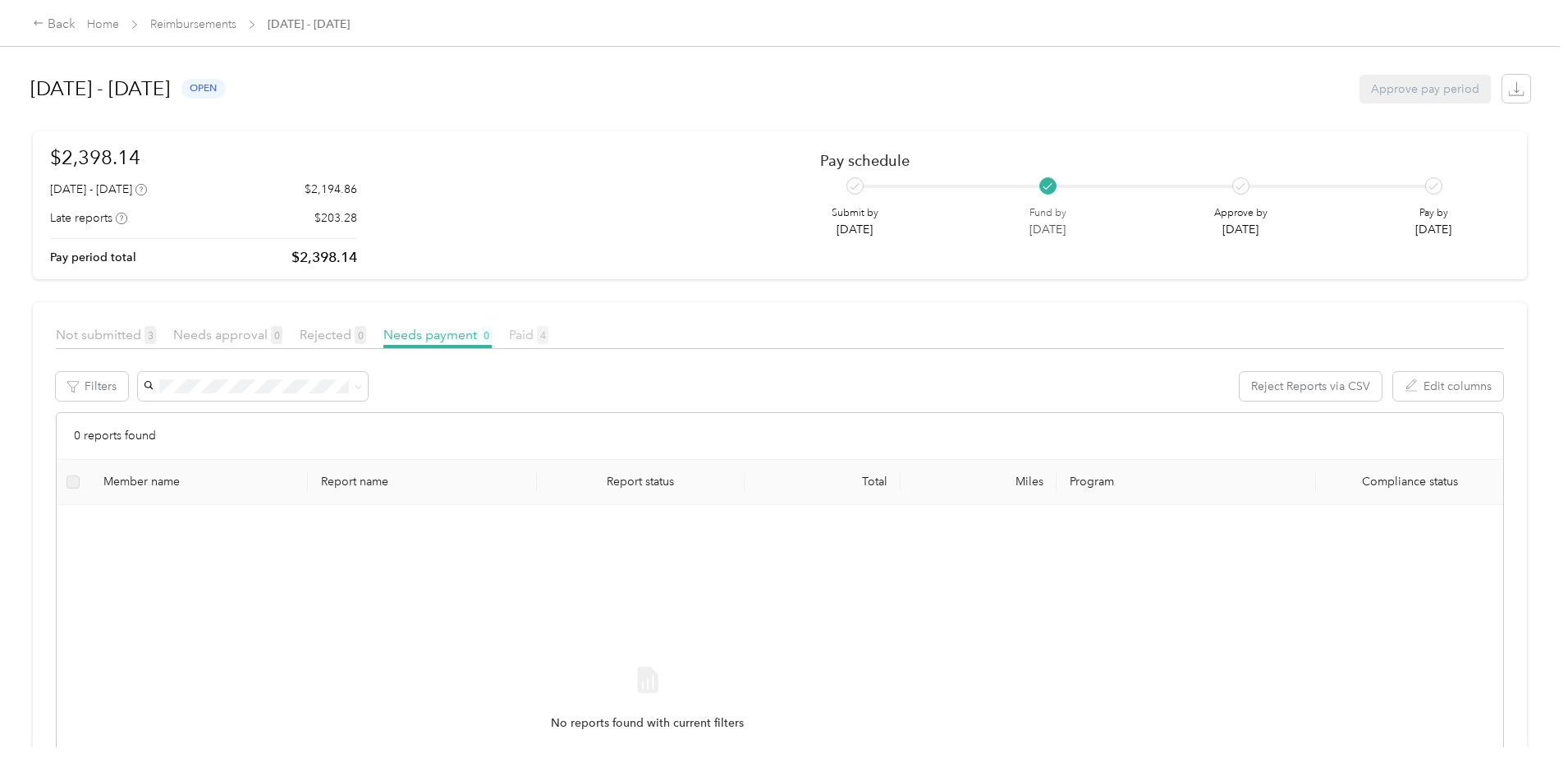
click at [549, 337] on span "Paid 4" at bounding box center [529, 334] width 39 height 15
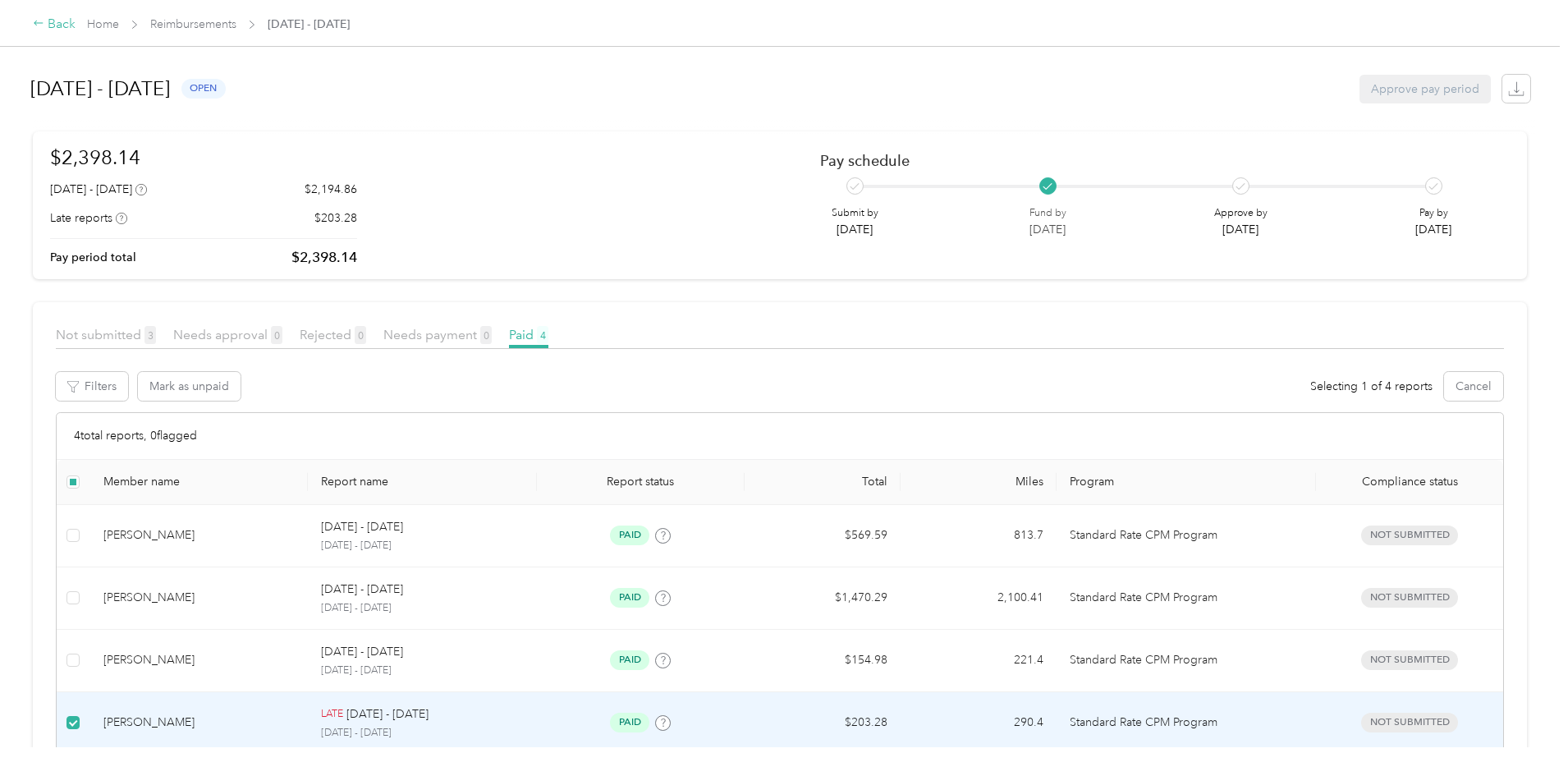
click at [76, 25] on div "Back" at bounding box center [55, 25] width 43 height 20
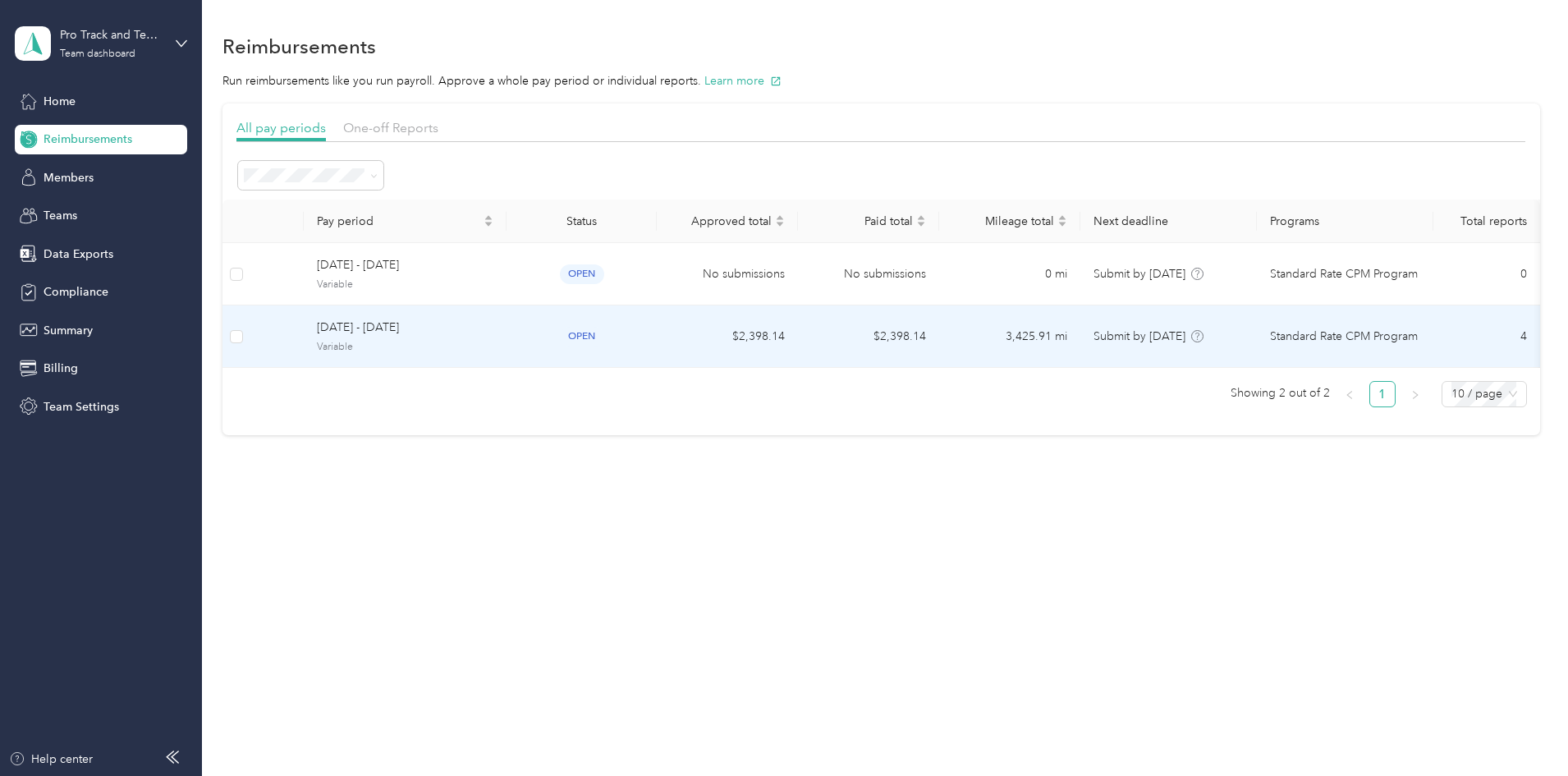
click at [486, 337] on span "[DATE] - [DATE]" at bounding box center [406, 328] width 177 height 18
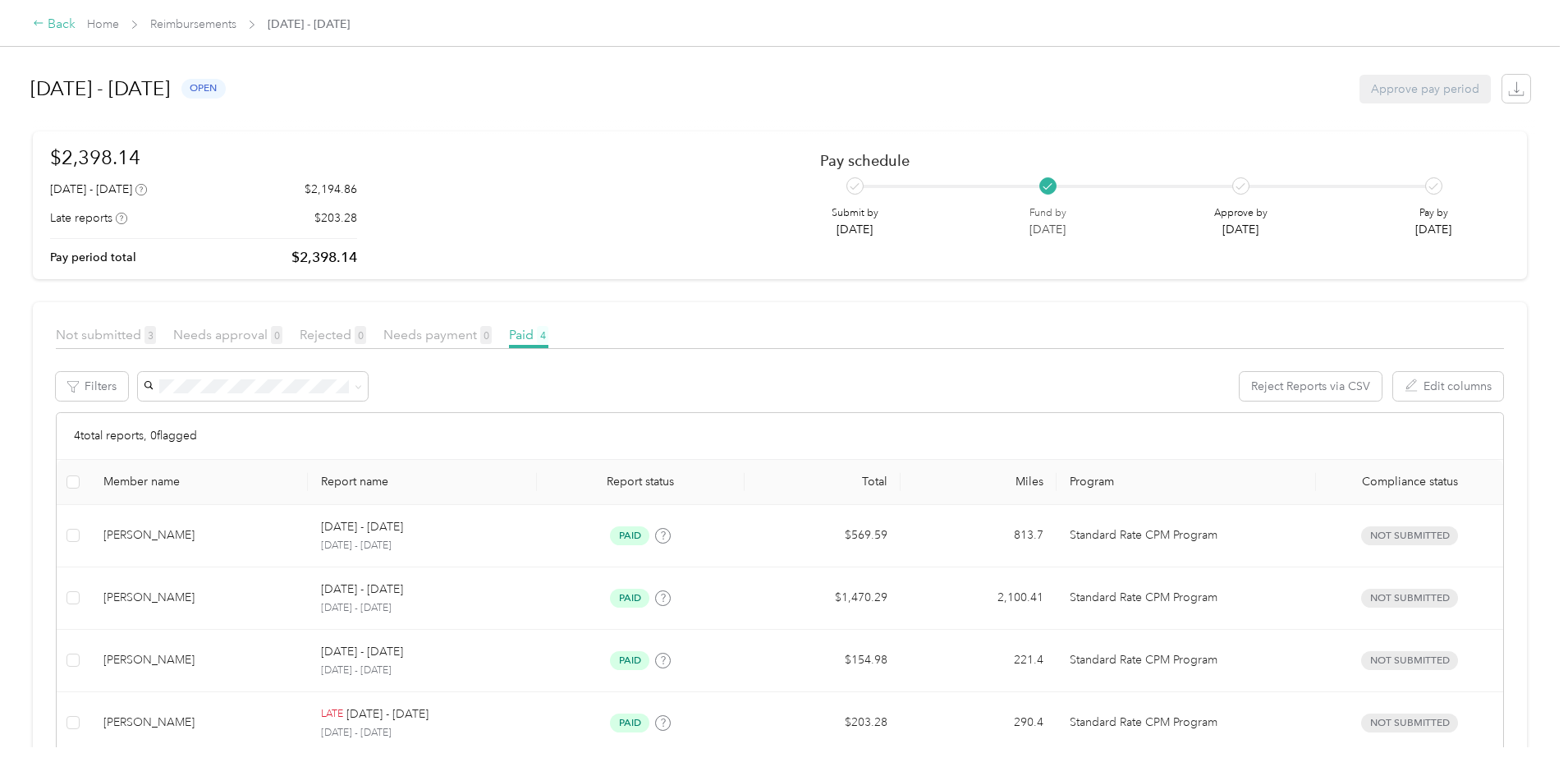
click at [76, 23] on div "Back" at bounding box center [55, 25] width 43 height 20
